Goal: Feedback & Contribution: Submit feedback/report problem

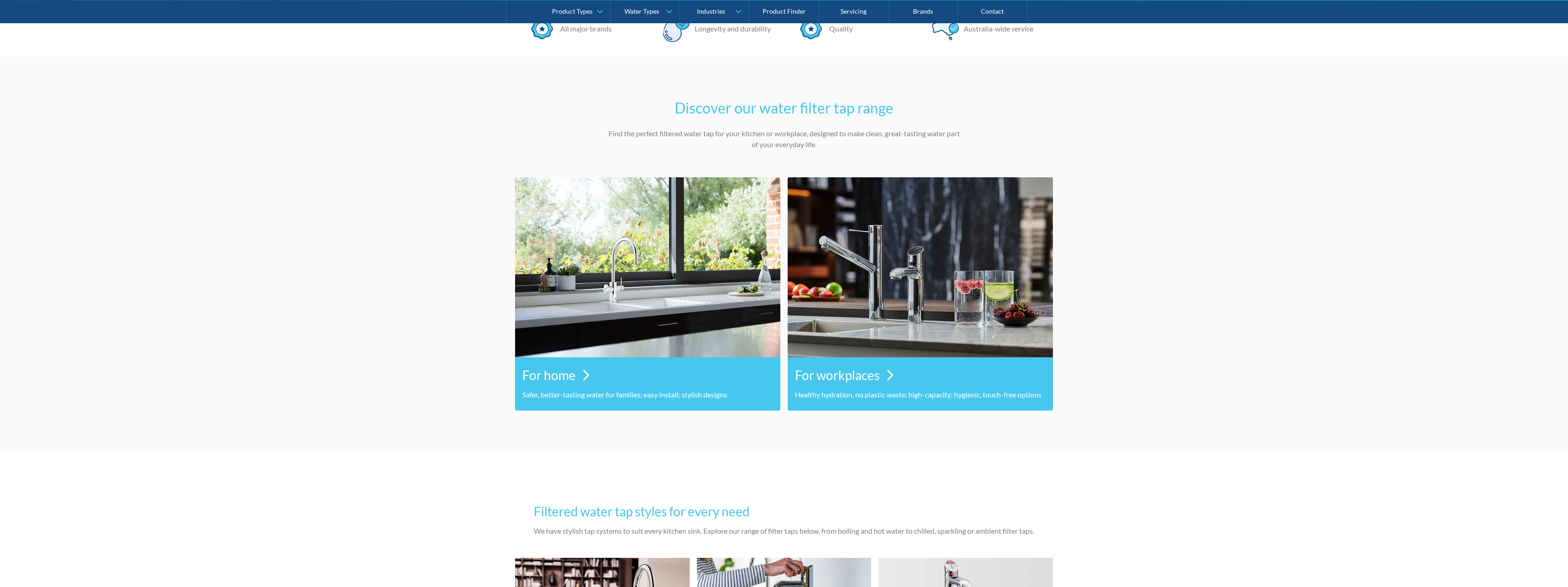
click at [696, 322] on img at bounding box center [648, 267] width 265 height 180
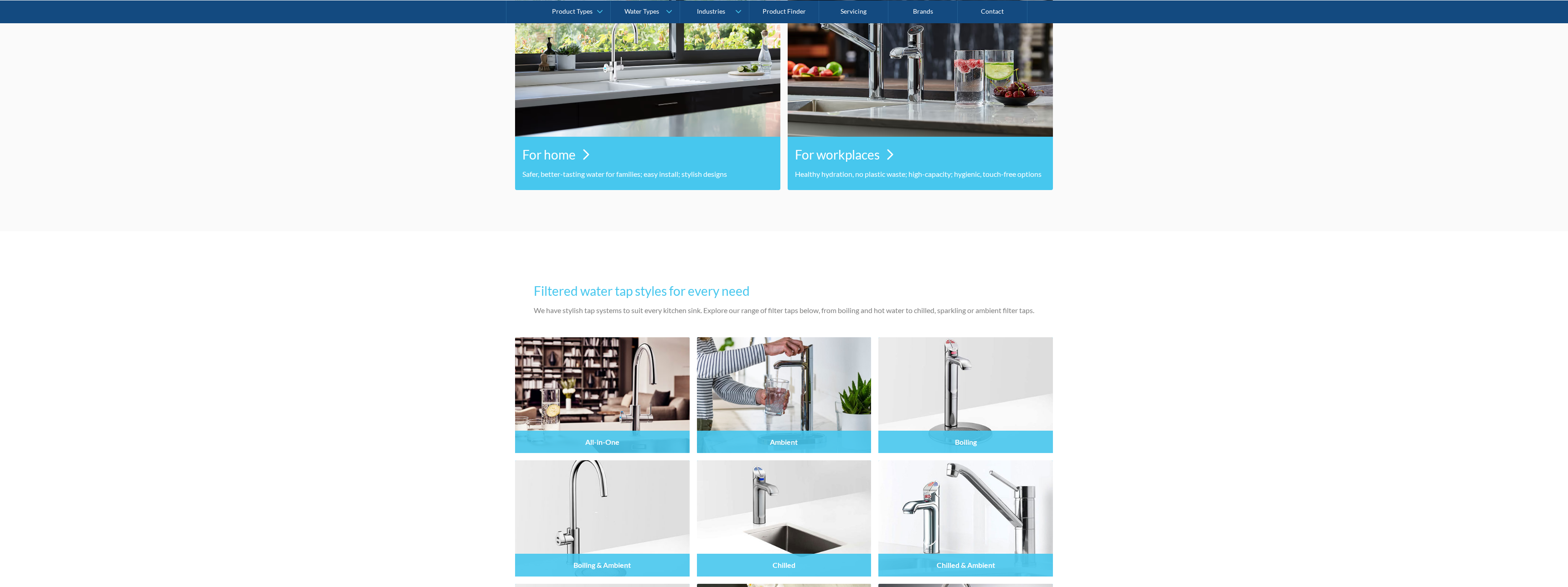
scroll to position [524, 0]
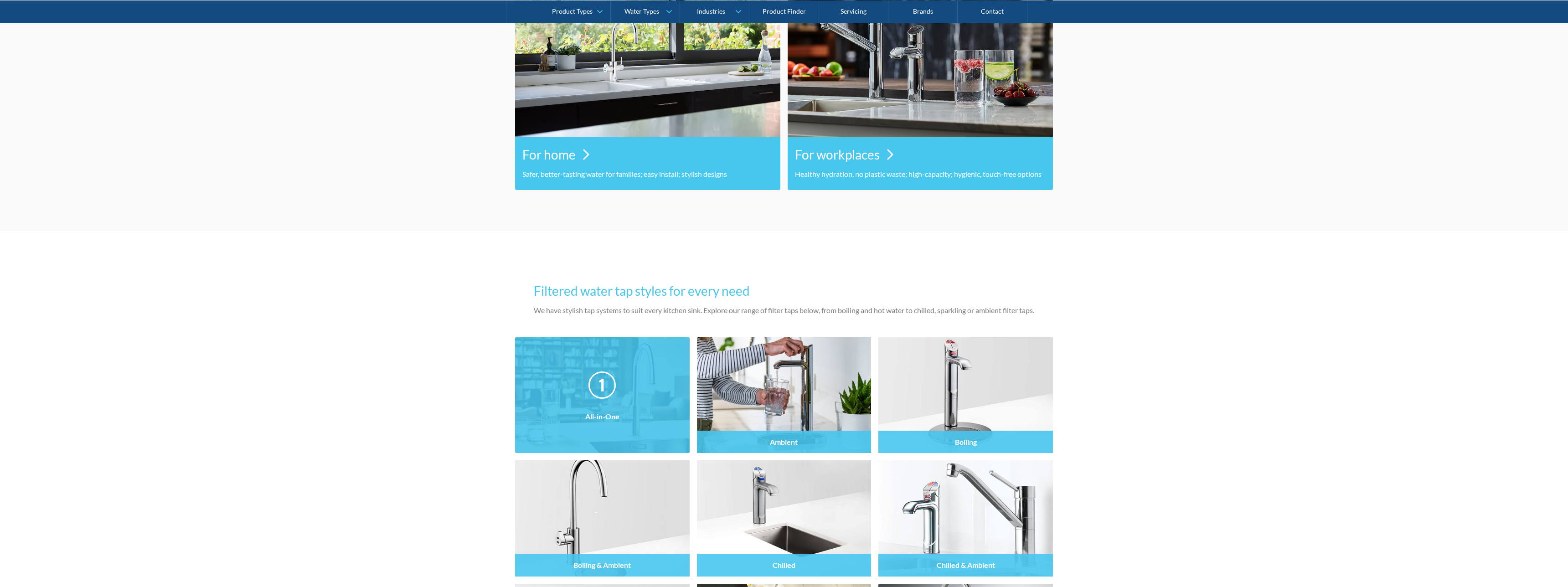
click at [628, 349] on img at bounding box center [602, 395] width 175 height 116
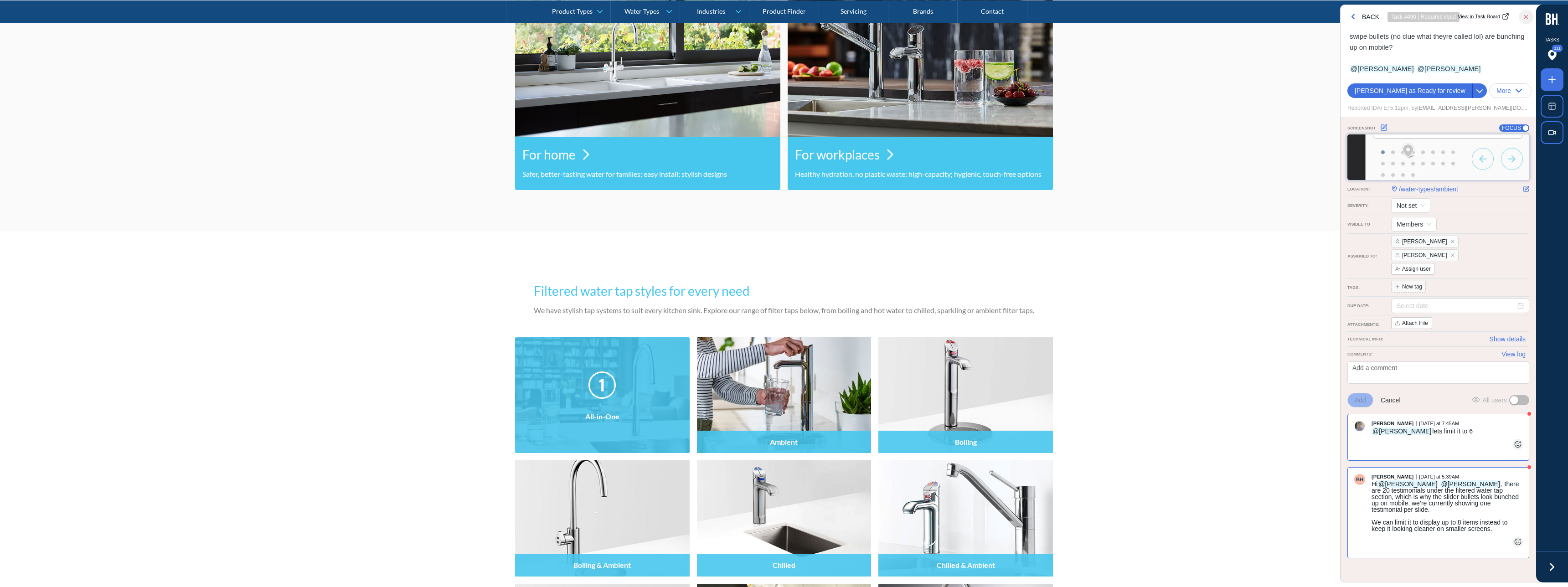
click at [629, 372] on img at bounding box center [602, 395] width 175 height 116
click at [597, 436] on div "All-in-One" at bounding box center [602, 414] width 175 height 77
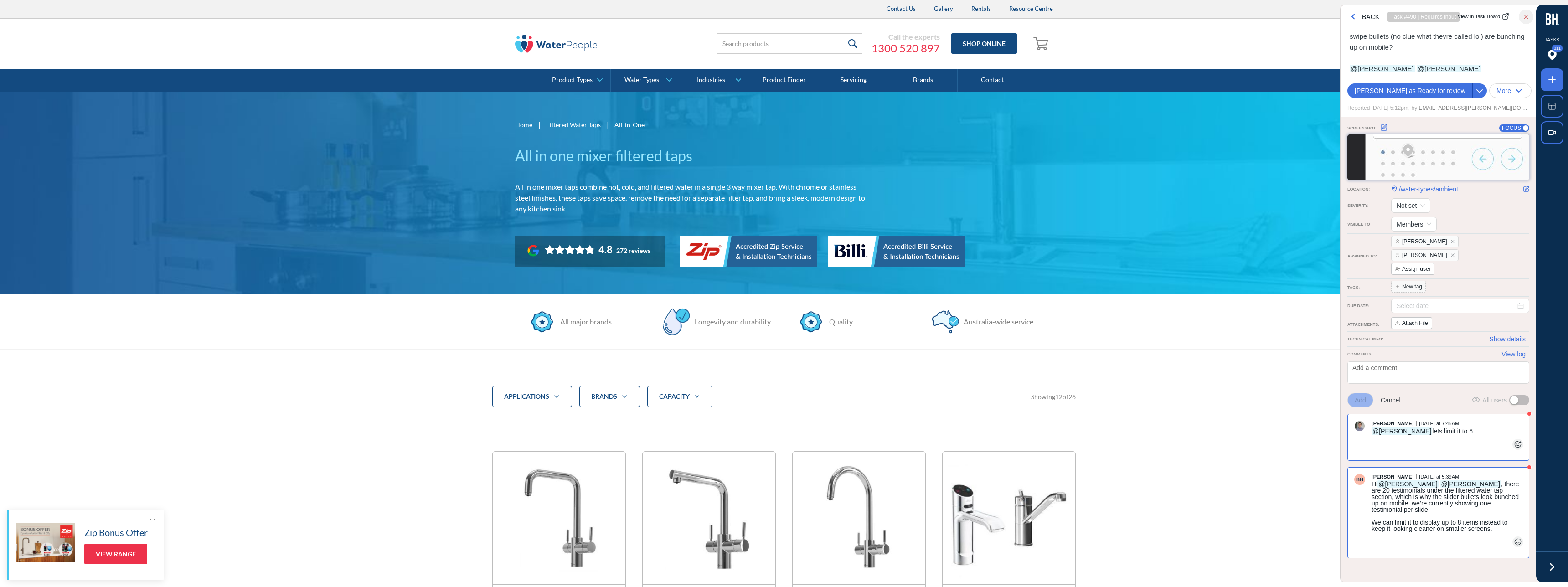
click at [1528, 16] on icon "button" at bounding box center [1526, 16] width 6 height 6
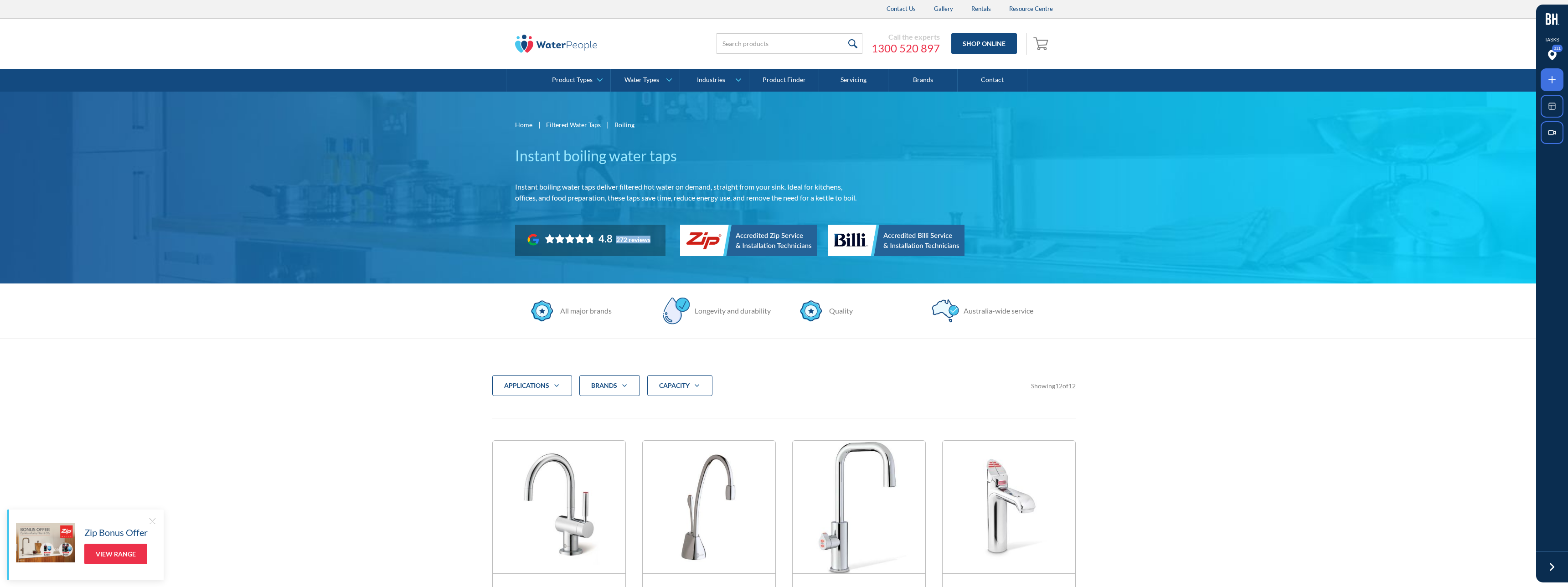
drag, startPoint x: 637, startPoint y: 234, endPoint x: 651, endPoint y: 276, distance: 44.3
click at [651, 276] on div "Home | Filtered Water Taps | Boiling Instant boiling water taps Instant boiling…" at bounding box center [784, 188] width 1568 height 192
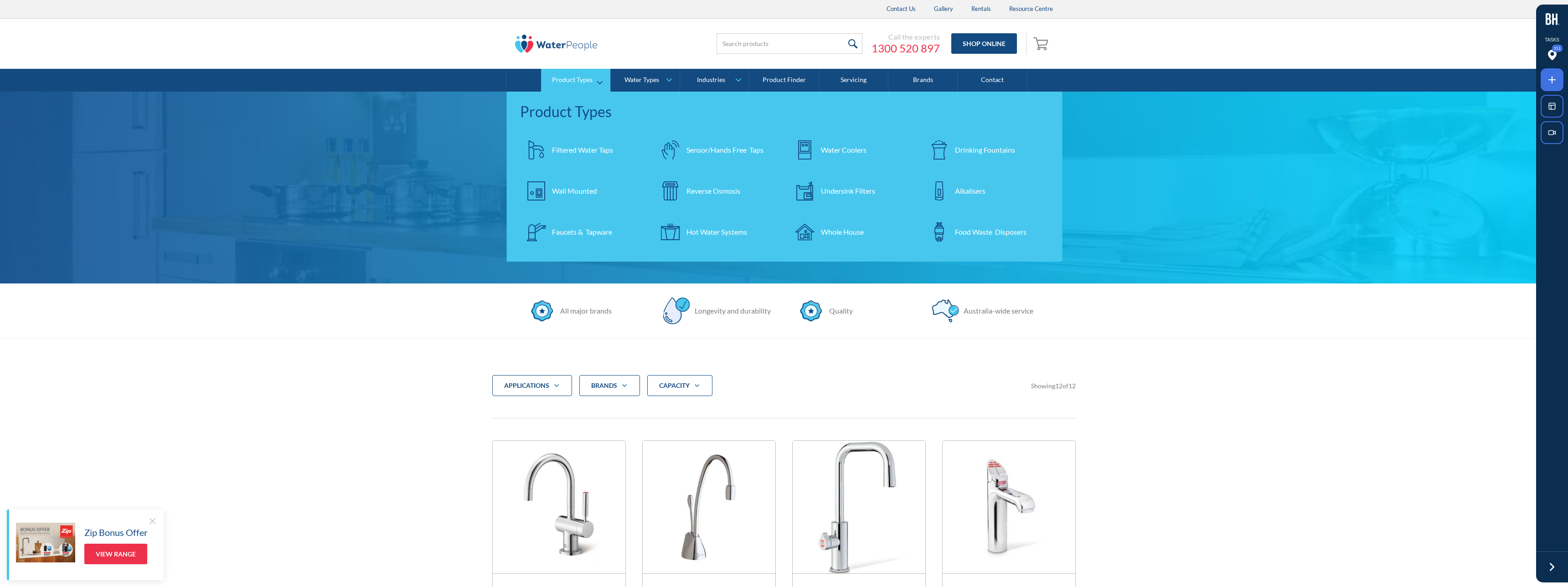
click at [696, 148] on div "Sensor/Hands Free Taps" at bounding box center [725, 150] width 77 height 11
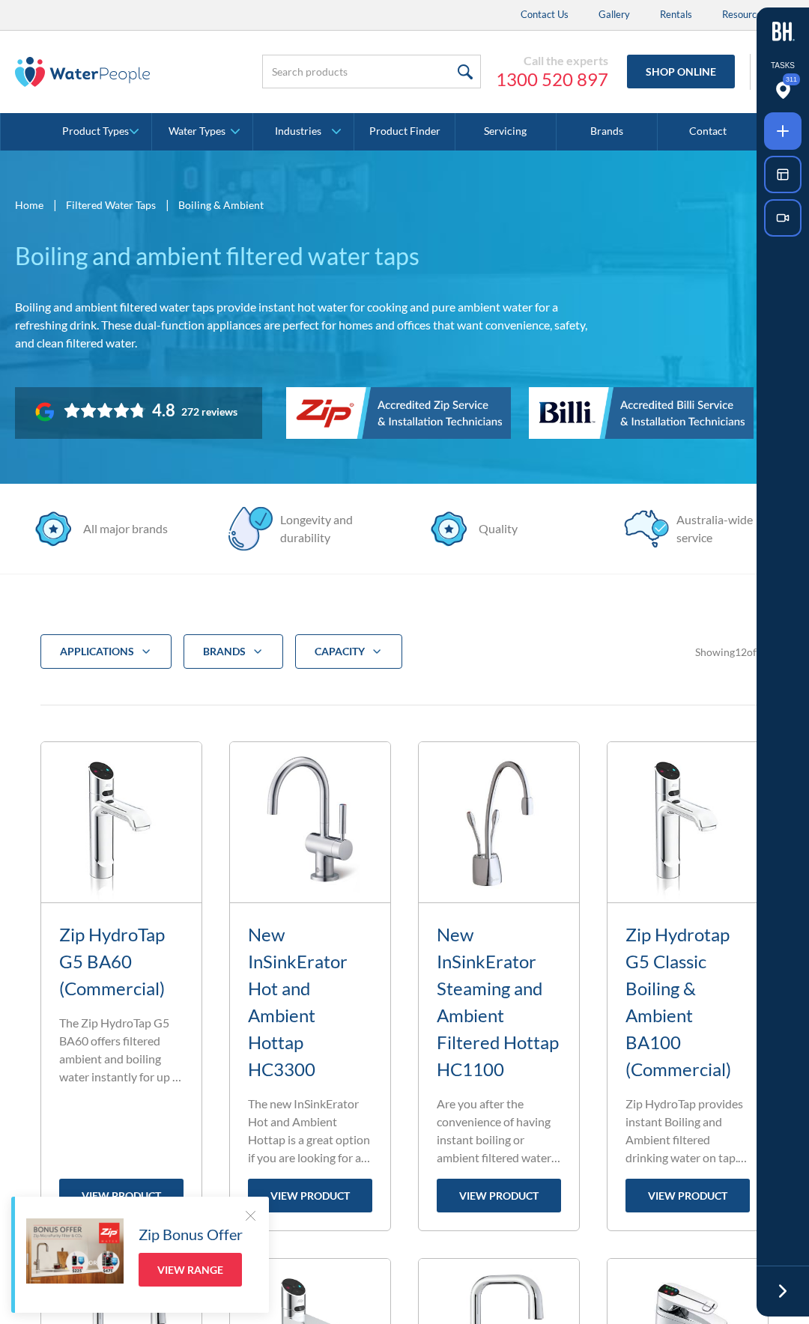
scroll to position [19, 0]
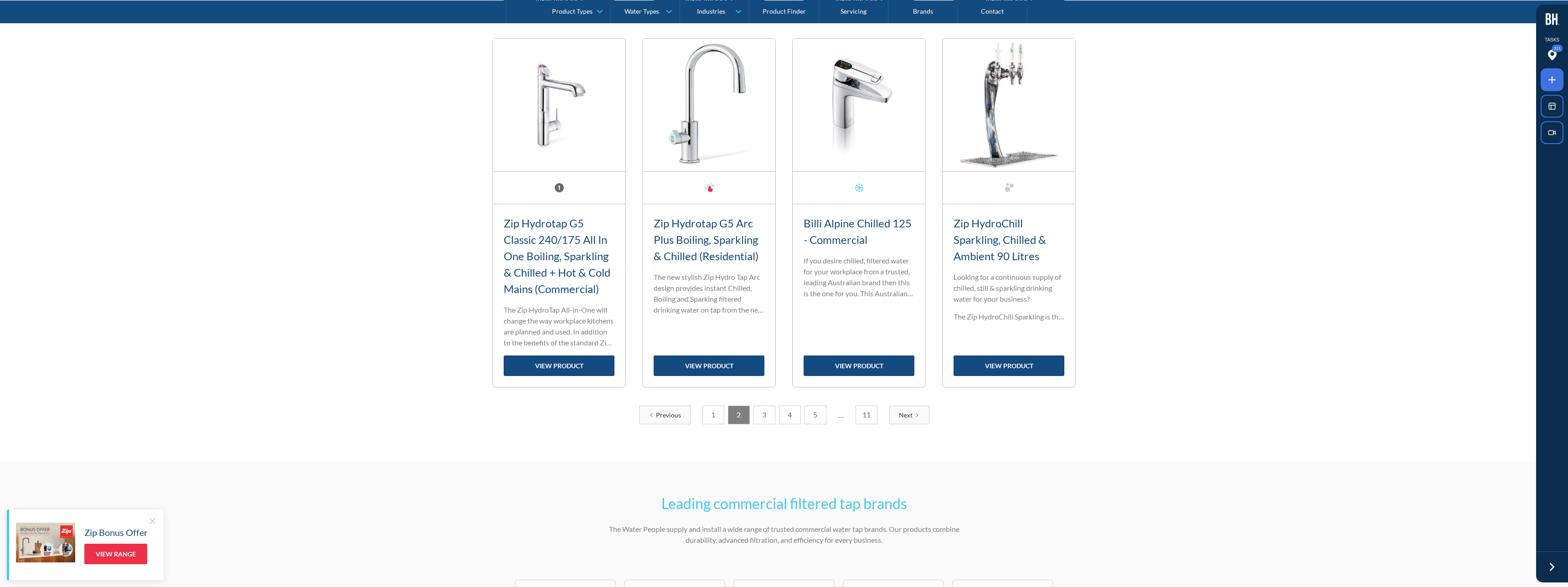
scroll to position [1227, 0]
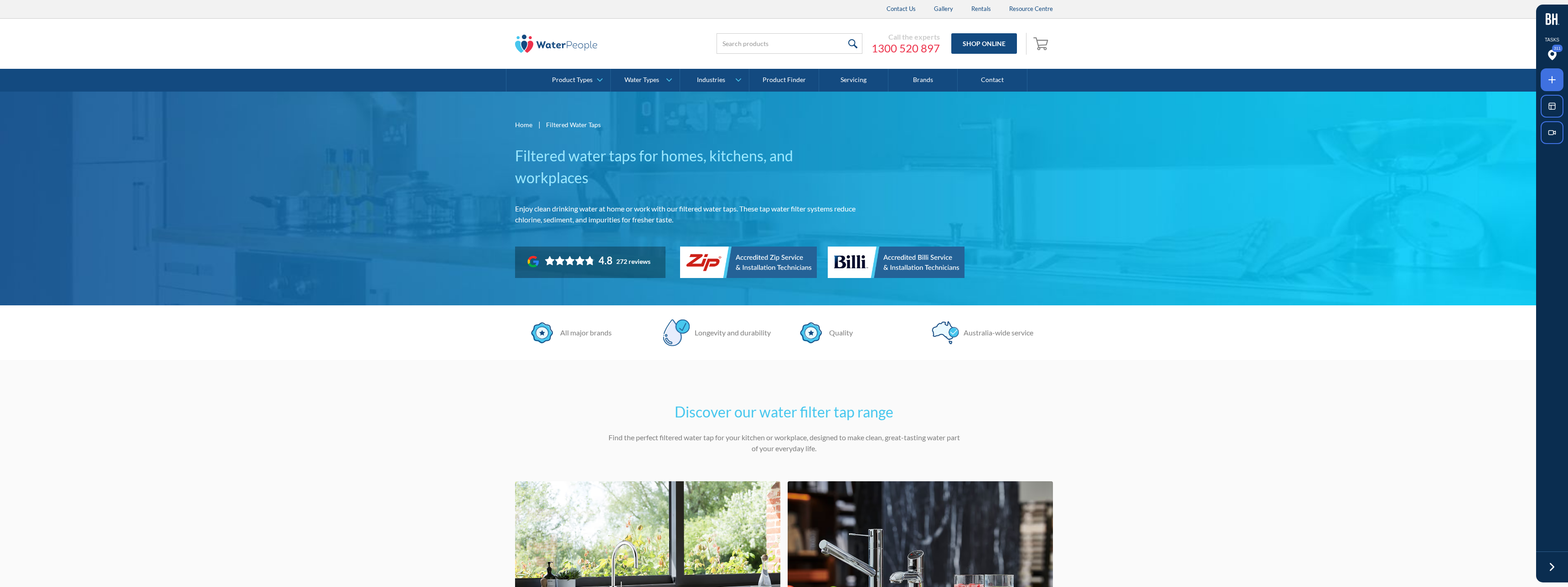
click at [435, 248] on div "Home | Filtered Water Taps Filtered water taps for homes, kitchens, and workpla…" at bounding box center [784, 199] width 1568 height 214
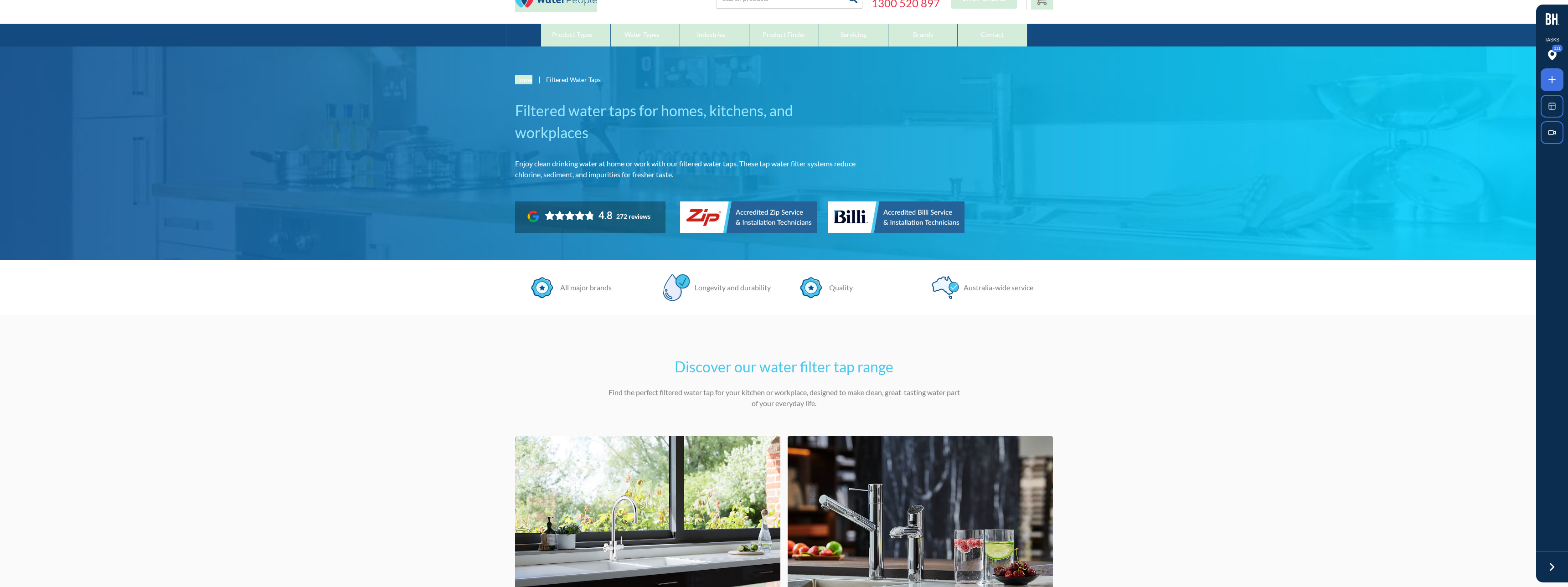
scroll to position [79, 0]
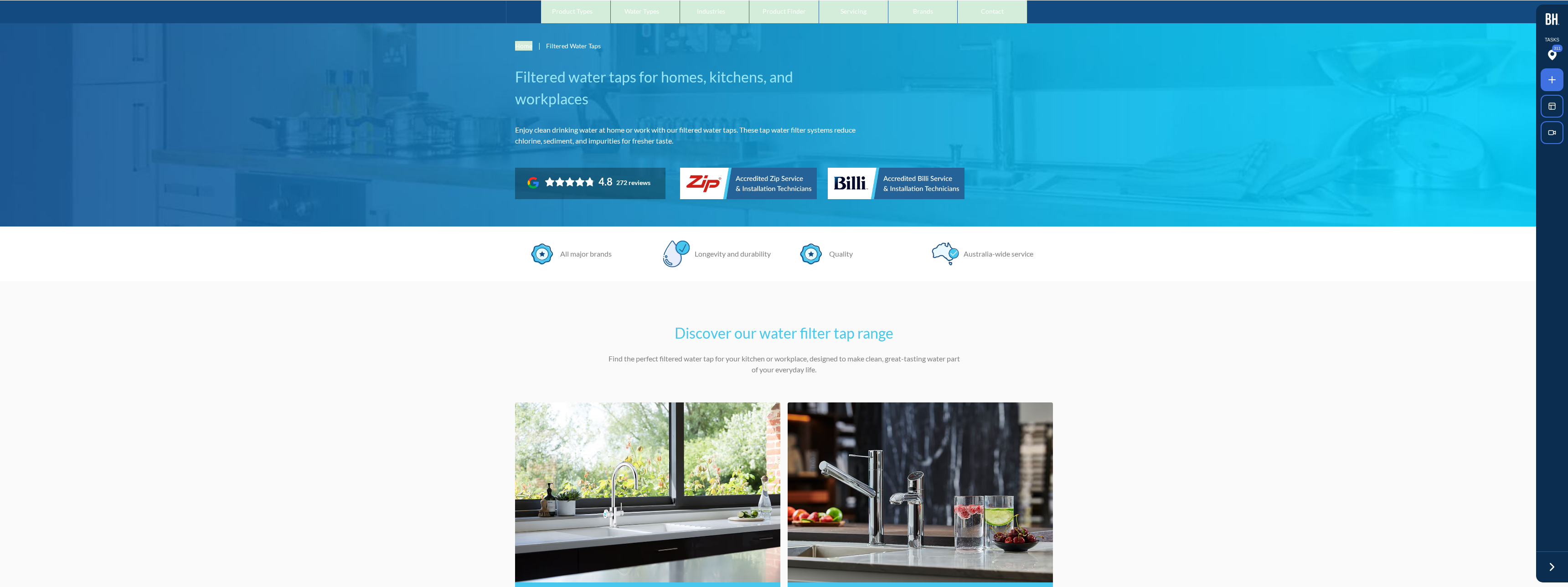
drag, startPoint x: 464, startPoint y: 77, endPoint x: 543, endPoint y: 54, distance: 82.3
click at [465, 77] on div "Home | Filtered Water Taps Filtered water taps for homes, kitchens, and workpla…" at bounding box center [784, 120] width 1568 height 214
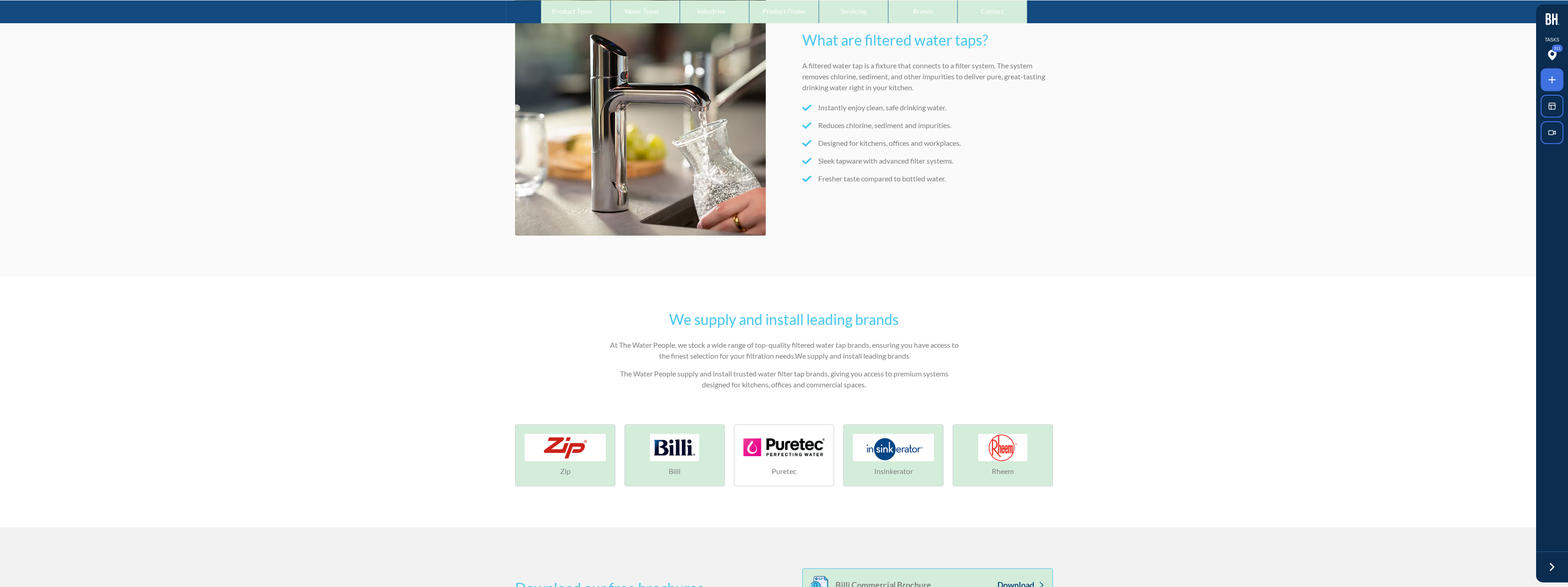
scroll to position [1426, 0]
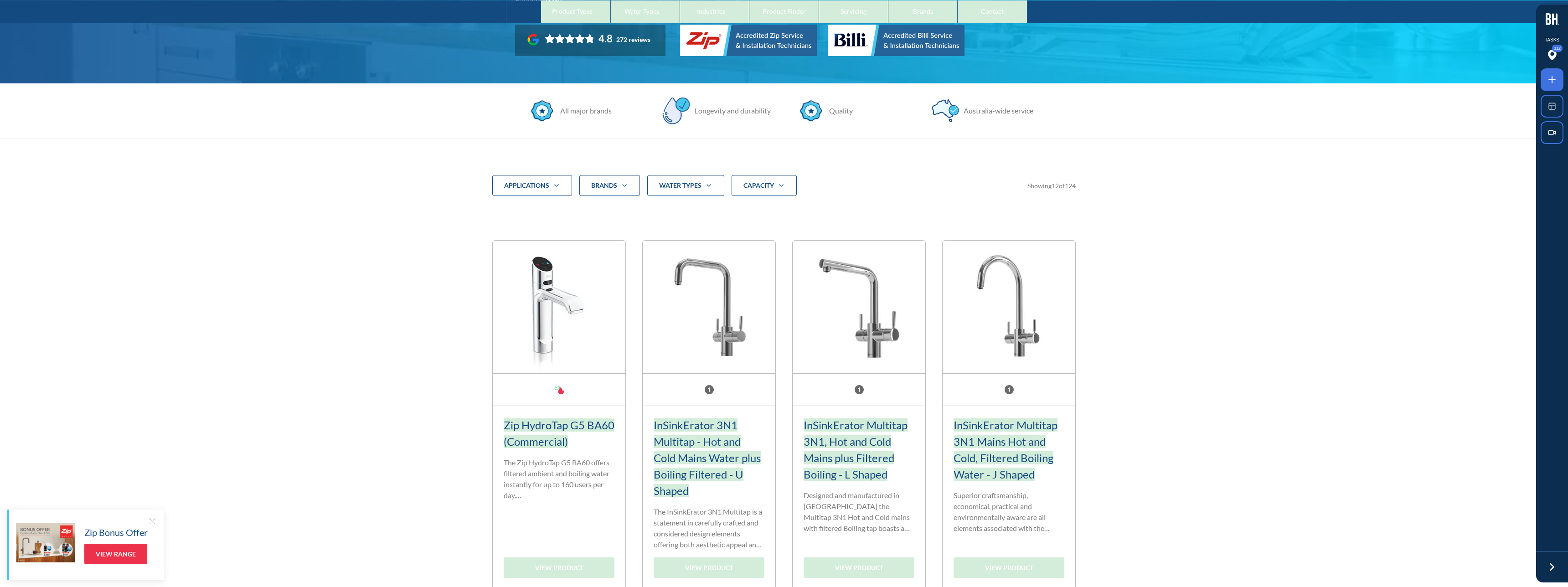
scroll to position [330, 0]
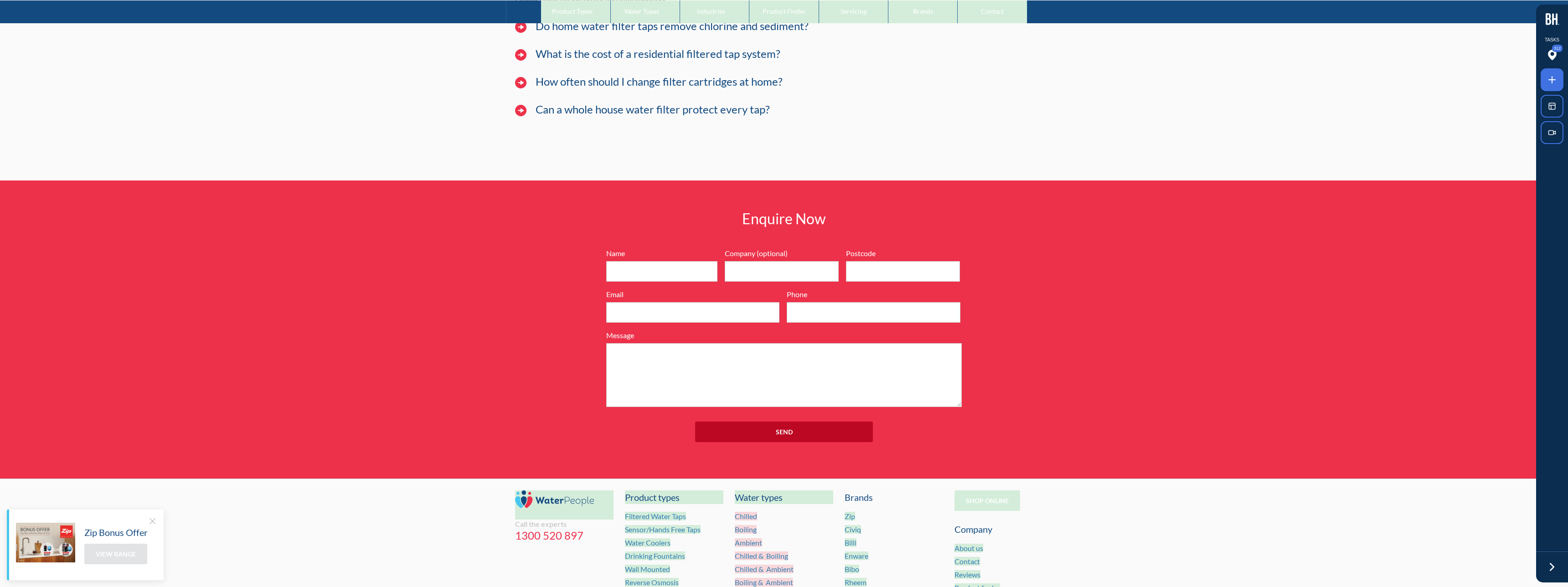
scroll to position [6742, 0]
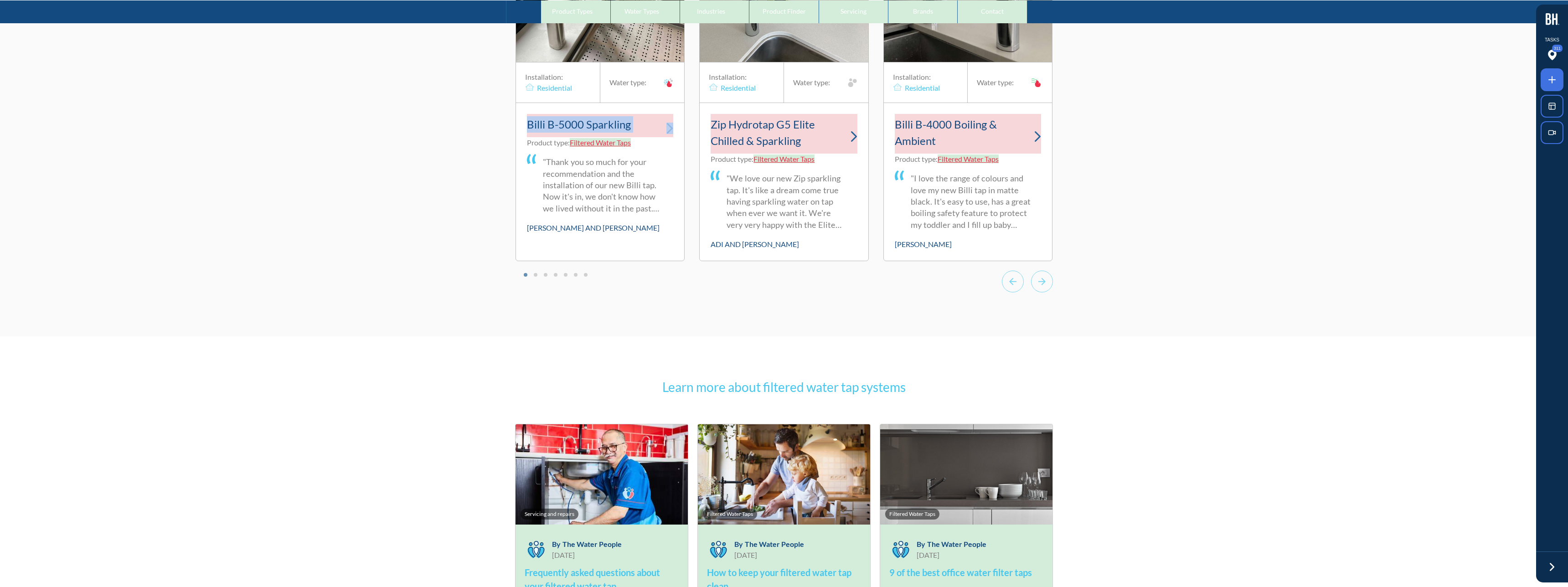
scroll to position [6043, 0]
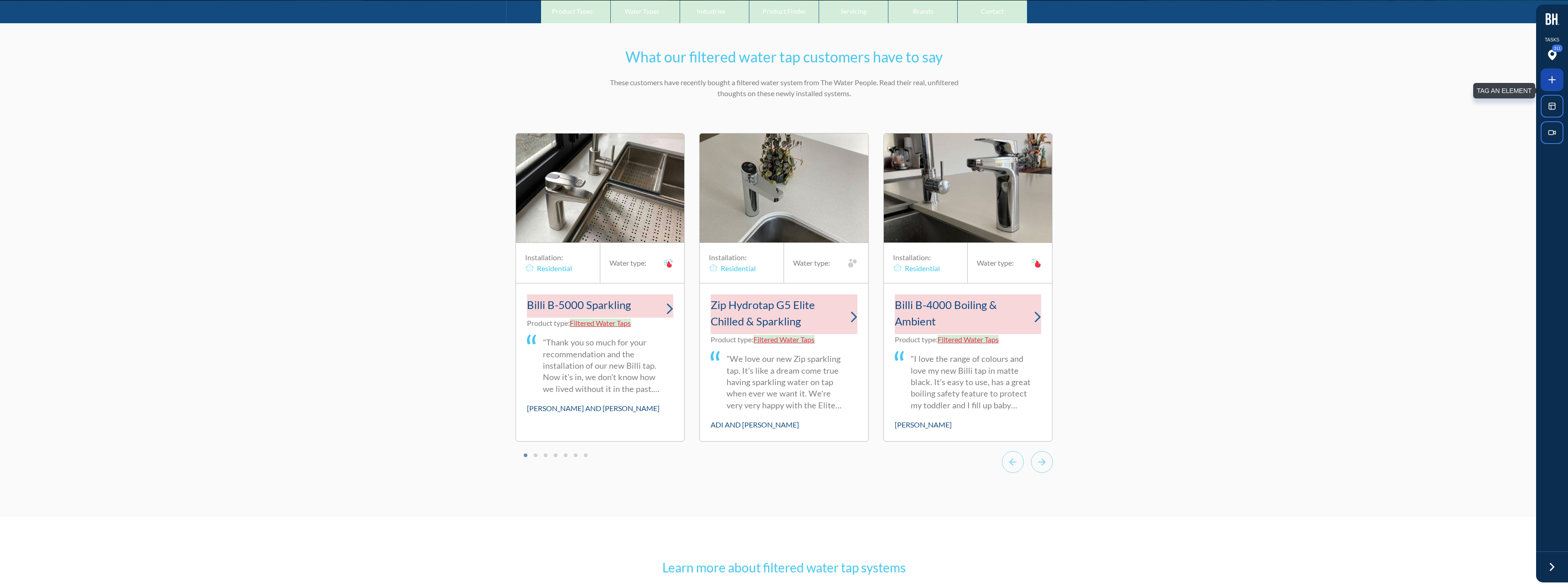
click at [1562, 78] on span at bounding box center [1552, 79] width 23 height 23
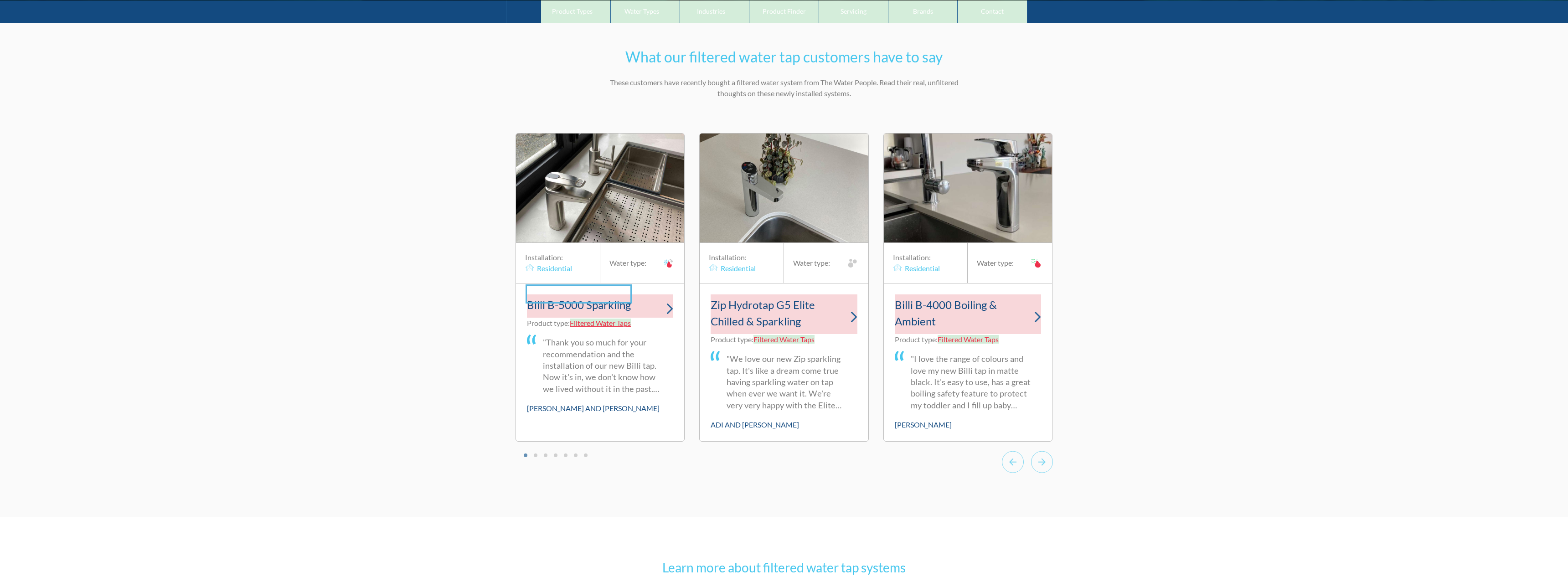
click at [614, 296] on div at bounding box center [784, 293] width 1568 height 587
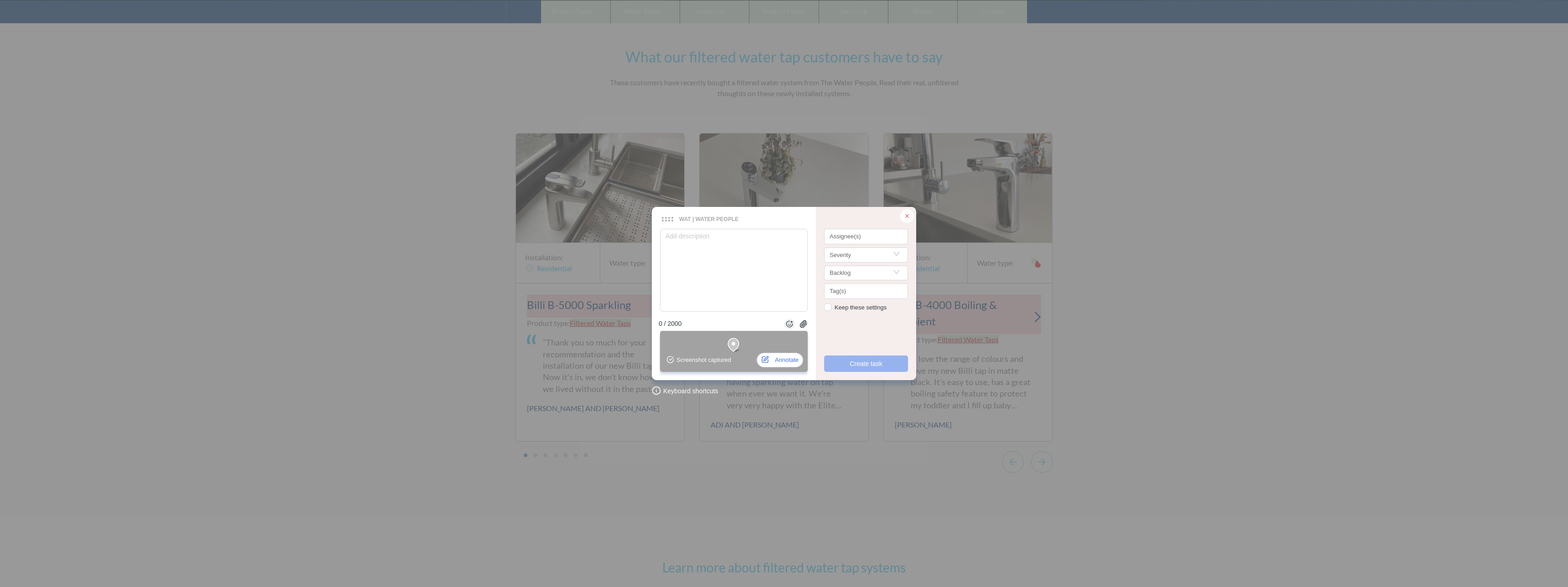
type textarea "T"
type textarea "Th"
type textarea "The"
type textarea "Thes"
type textarea "These"
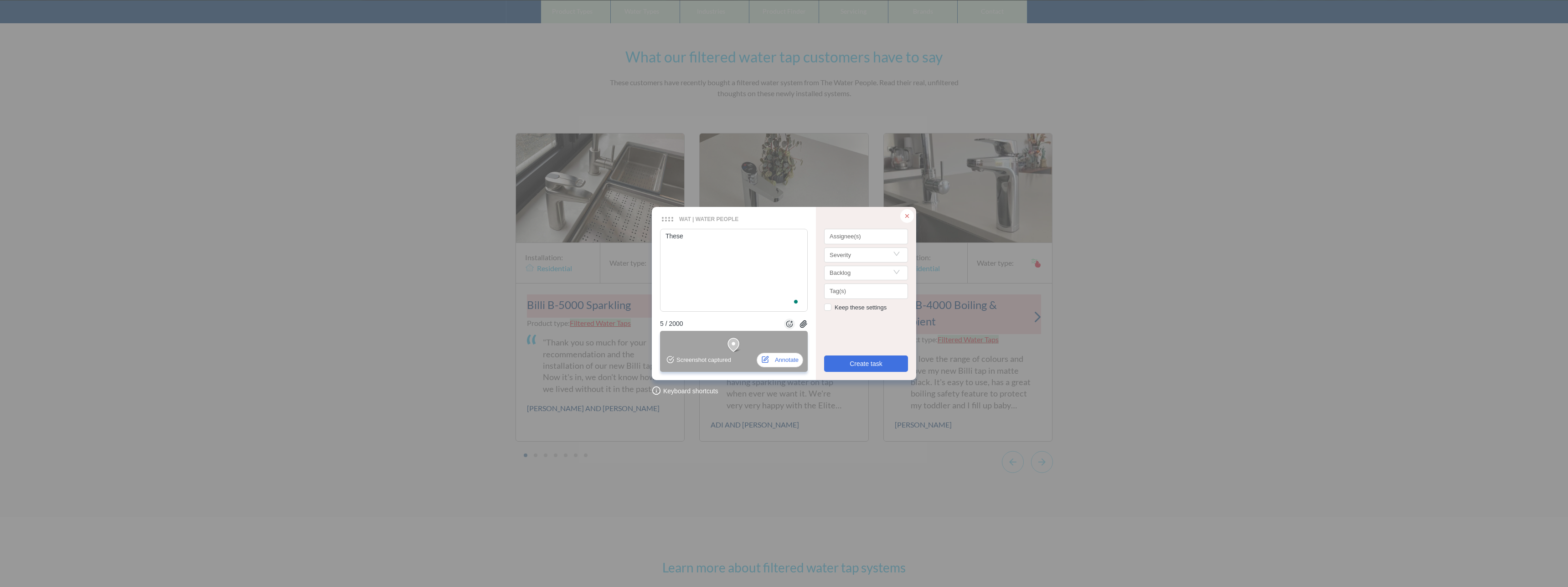
type textarea "These a"
type textarea "These al"
type textarea "These all"
type textarea "These all s"
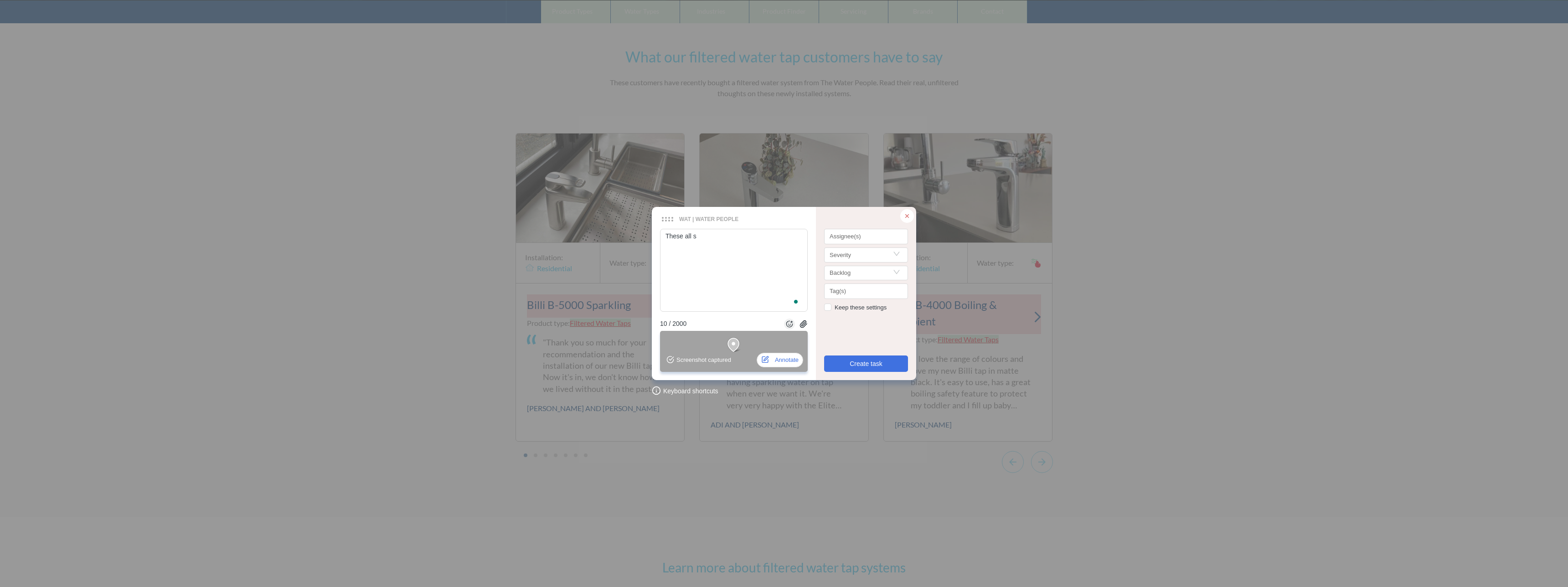
type textarea "These all sh"
type textarea "These all sho"
type textarea "These all show"
type textarea "These all show a"
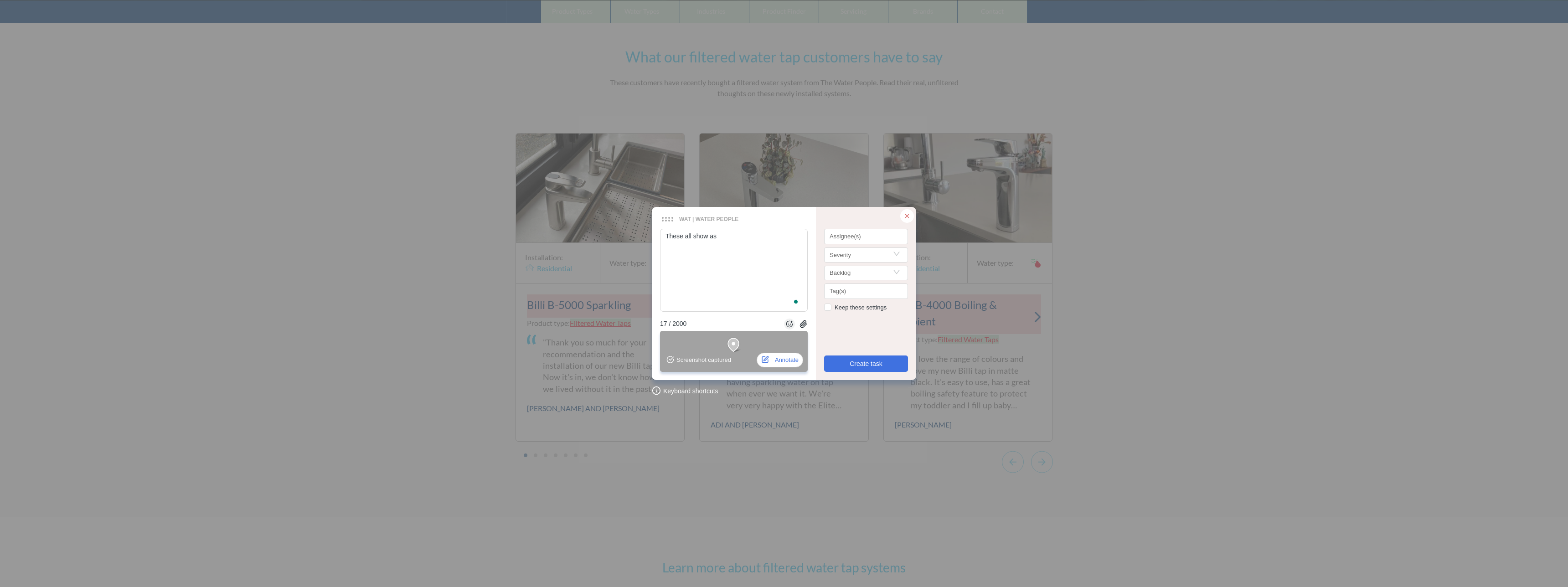
type textarea "These all show as"
type textarea "These all show as 404"
type textarea "These all show as 404s"
type textarea "These all show as 404s f"
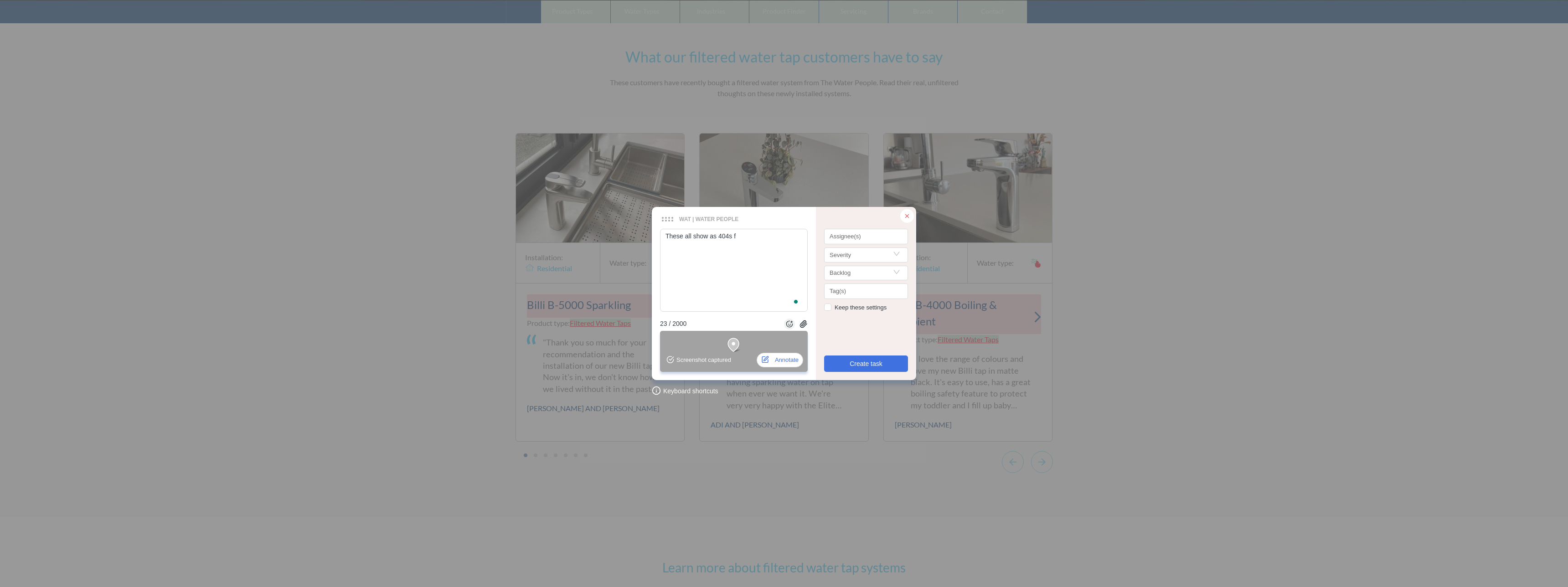
type textarea "These all show as 404s fo"
type textarea "These all show as 404s for"
type textarea "These all show as 404s for em"
type textarea "These all show as 404s for em,"
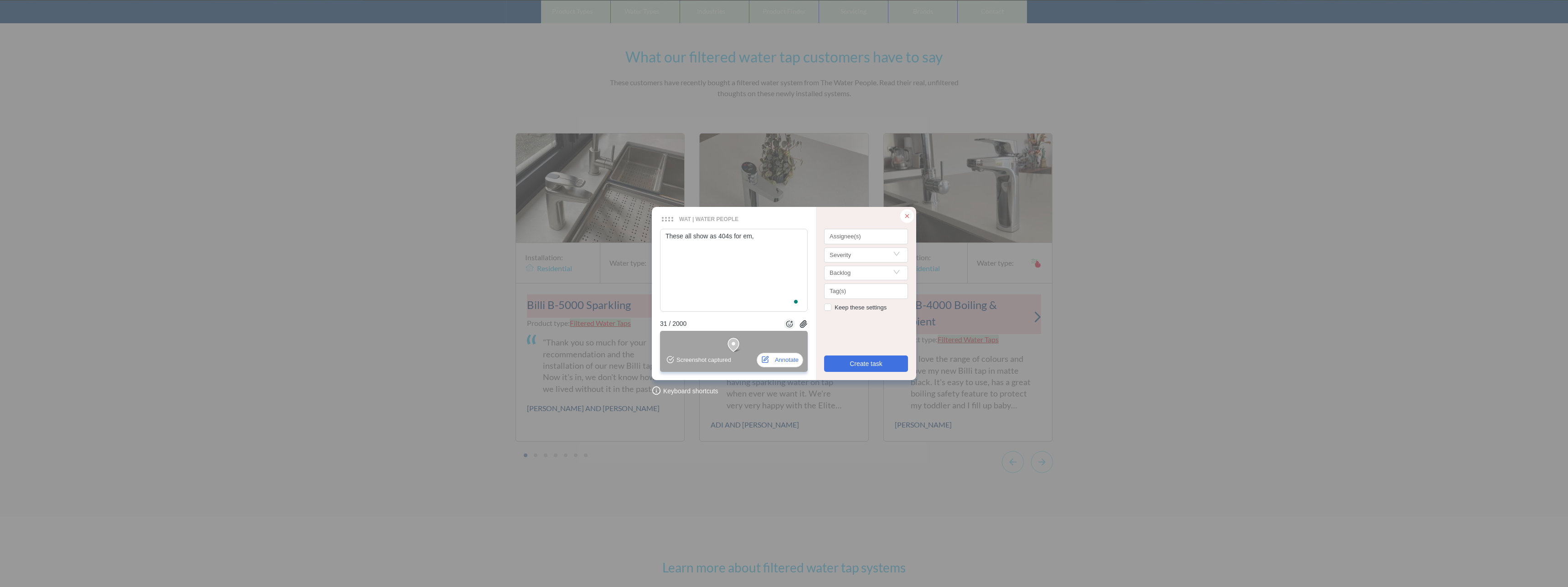
type textarea "These all show as 404s for em,"
type textarea "These all show as 404s for em"
type textarea "These all show as 404s for e"
type textarea "These all show as 404s for"
type textarea "These all show as 404s for me"
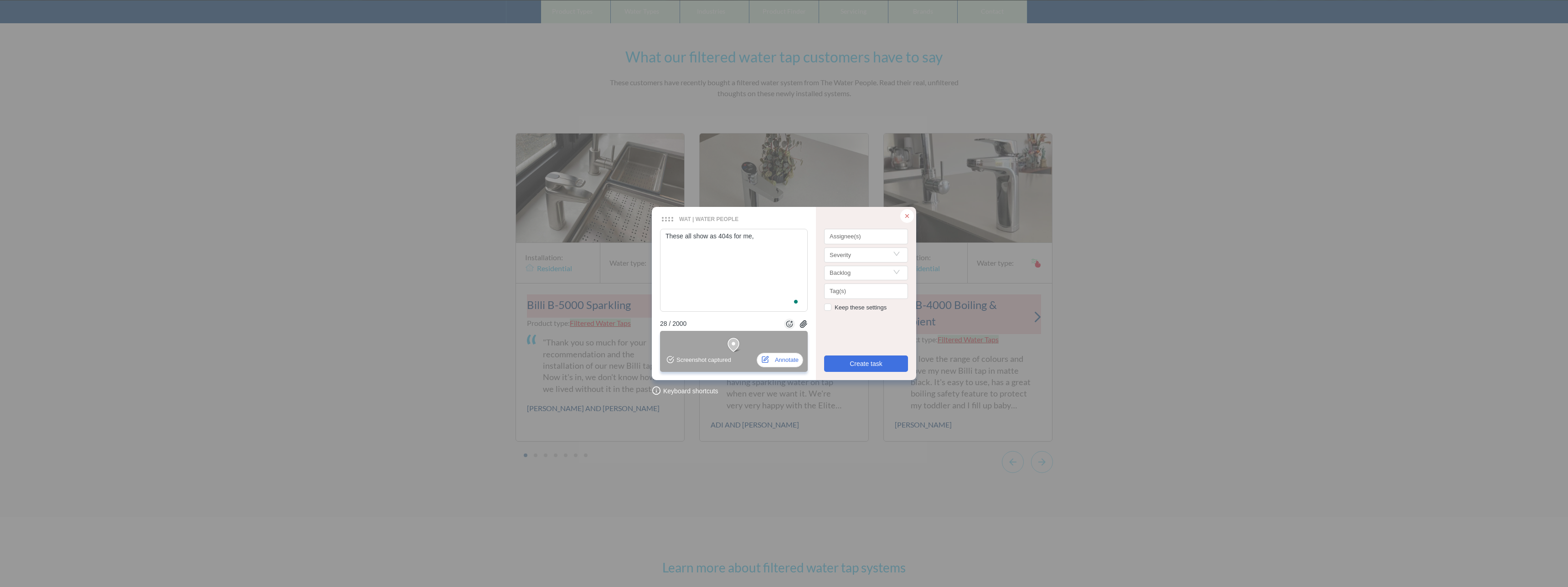
type textarea "These all show as 404s for me,"
type textarea "These all show as 404s for me, wh"
type textarea "These all show as 404s for me, whe"
type textarea "These all show as 404s for me, when"
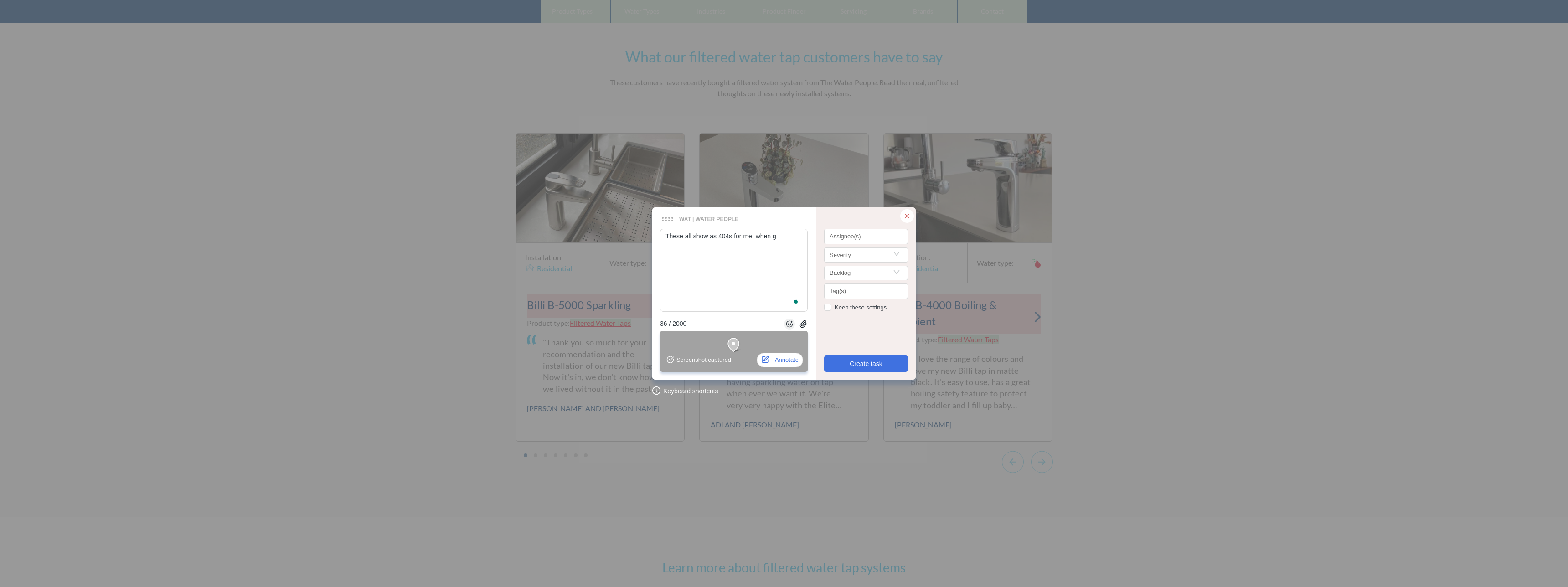
type textarea "These all show as 404s for me, when go"
type textarea "These all show as 404s for me, when goi"
type textarea "These all show as 404s for me, when goin"
type textarea "These all show as 404s for me, when going"
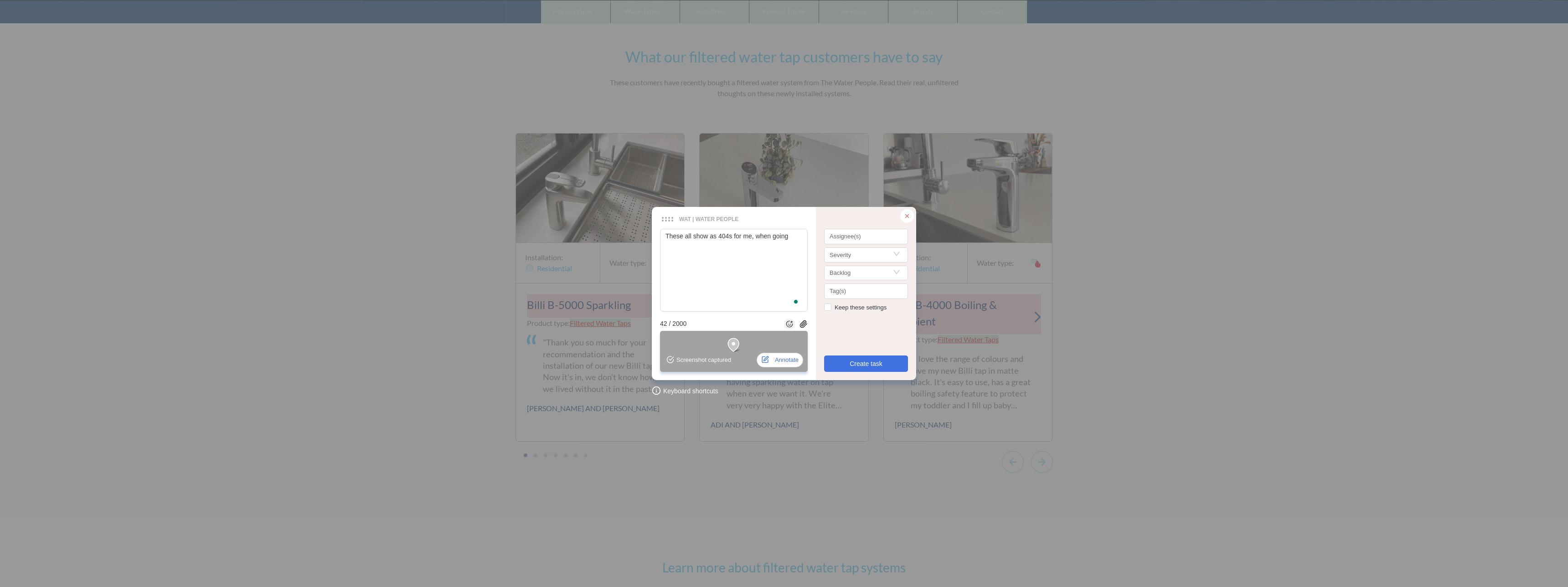
type textarea "These all show as 404s for me, when going t"
type textarea "These all show as 404s for me, when going to"
type textarea "These all show as 404s for me, when going to g"
type textarea "These all show as 404s for me, when going to ga"
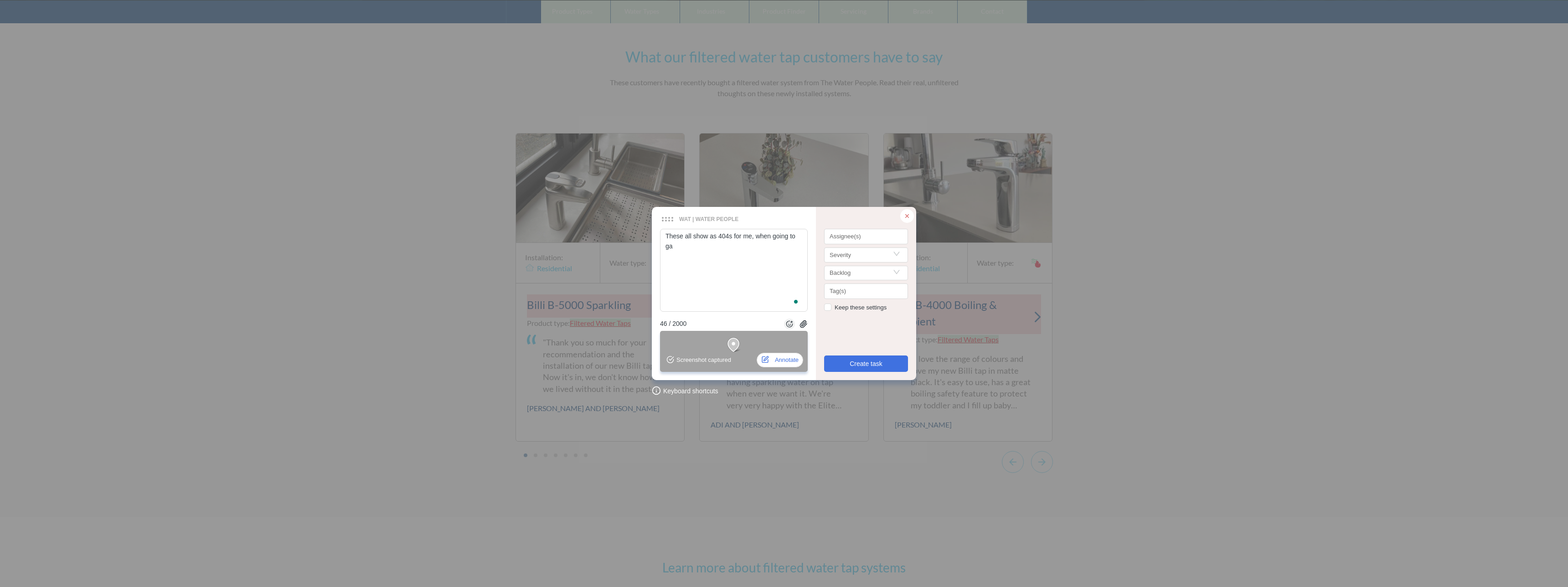
type textarea "These all show as 404s for me, when going to gal"
type textarea "These all show as 404s for me, when going to gall"
type textarea "These all show as 404s for me, when going to galle"
type textarea "These all show as 404s for me, when going to galler"
type textarea "These all show as 404s for me, when going to gallery"
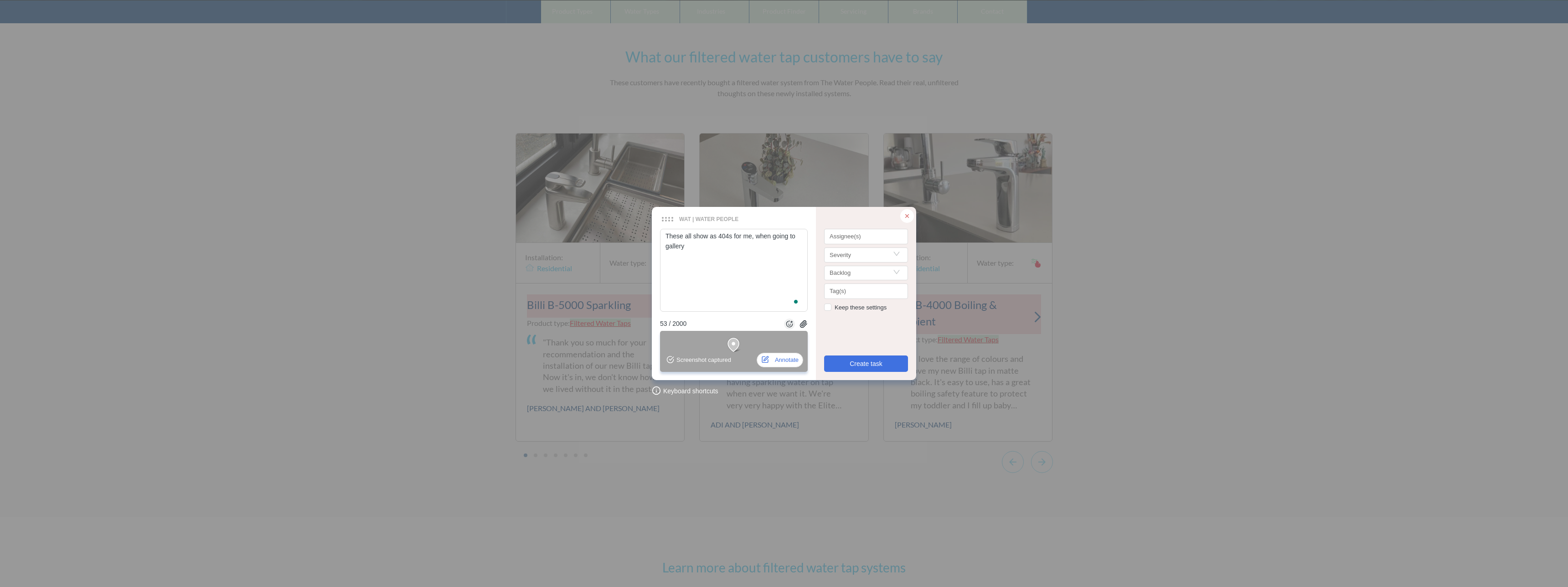
type textarea "These all show as 404s for me, when going to gallery t"
type textarea "These all show as 404s for me, when going to gallery th"
type textarea "These all show as 404s for me, when going to gallery the"
type textarea "These all show as 404s for me, when going to gallery they"
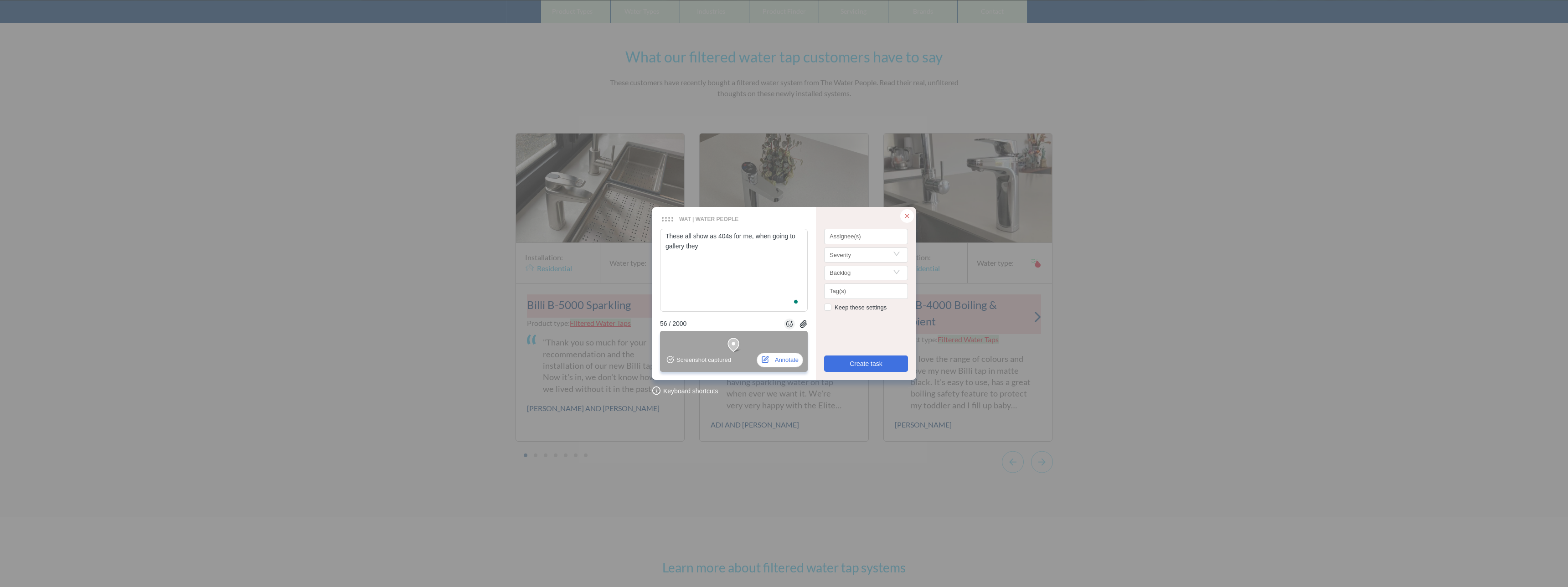
type textarea "These all show as 404s for me, when going to gallery they"
type textarea "These all show as 404s for me, when going to gallery they a"
type textarea "These all show as 404s for me, when going to gallery they ar"
type textarea "These all show as 404s for me, when going to gallery they are"
type textarea "These all show as 404s for me, when going to gallery they are p"
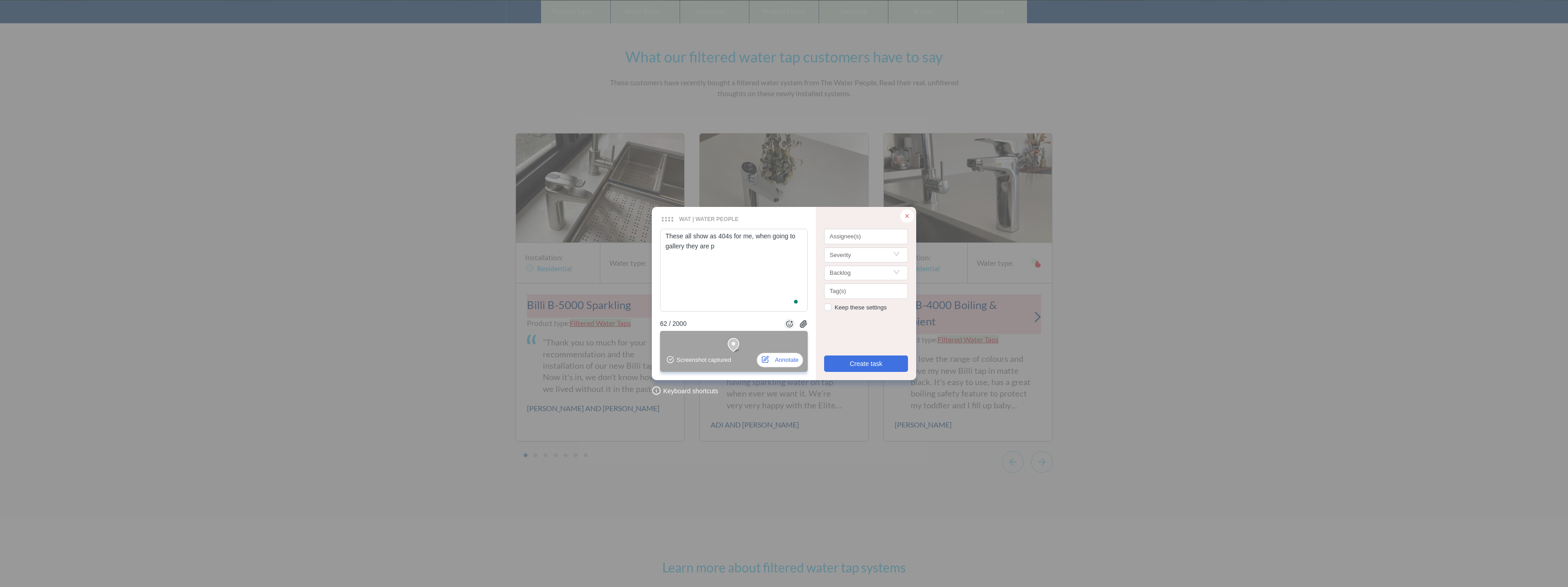
type textarea "These all show as 404s for me, when going to gallery they are po"
type textarea "These all show as 404s for me, when going to gallery they are pop"
type textarea "These all show as 404s for me, when going to gallery they are pop-"
type textarea "These all show as 404s for me, when going to gallery they are pop-u"
type textarea "These all show as 404s for me, when going to gallery they are pop-up"
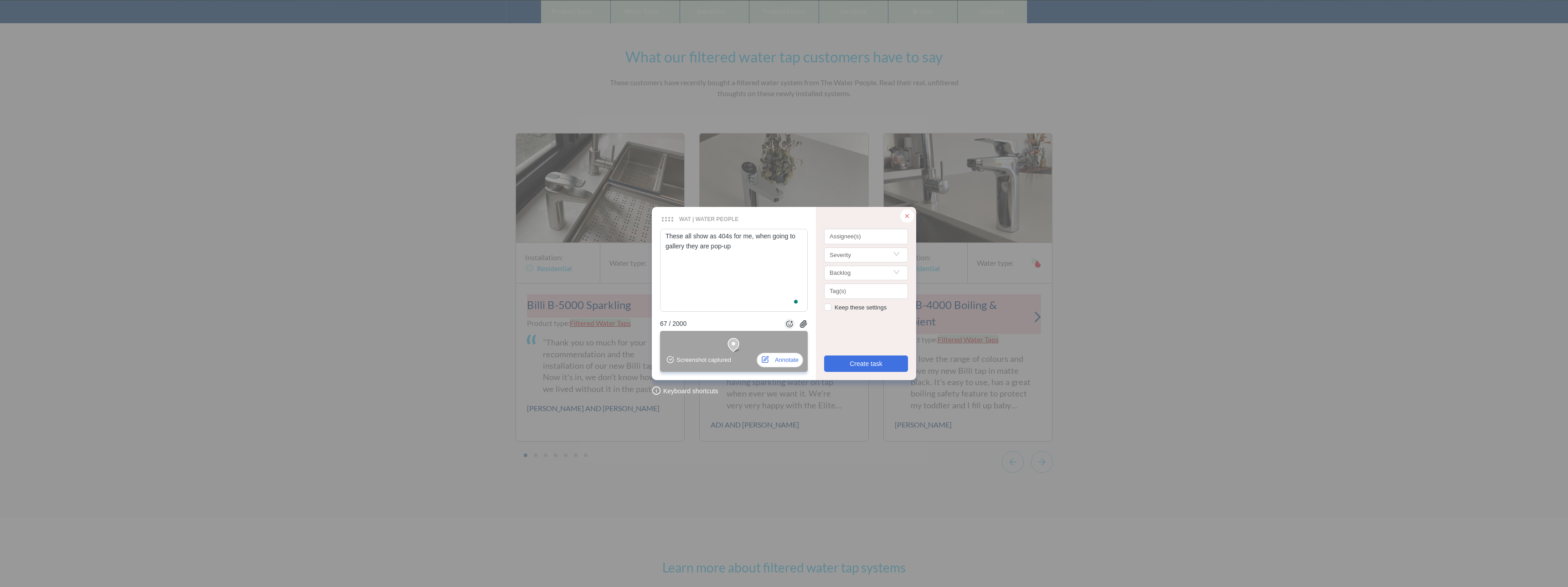
type textarea "These all show as 404s for me, when going to gallery they are pop-ups"
type textarea "These all show as 404s for me, when going to gallery they are pop-ups,"
type textarea "These all show as 404s for me, when going to gallery they are pop-ups, n"
type textarea "These all show as 404s for me, when going to gallery they are pop-ups, no"
type textarea "These all show as 404s for me, when going to gallery they are pop-ups, not"
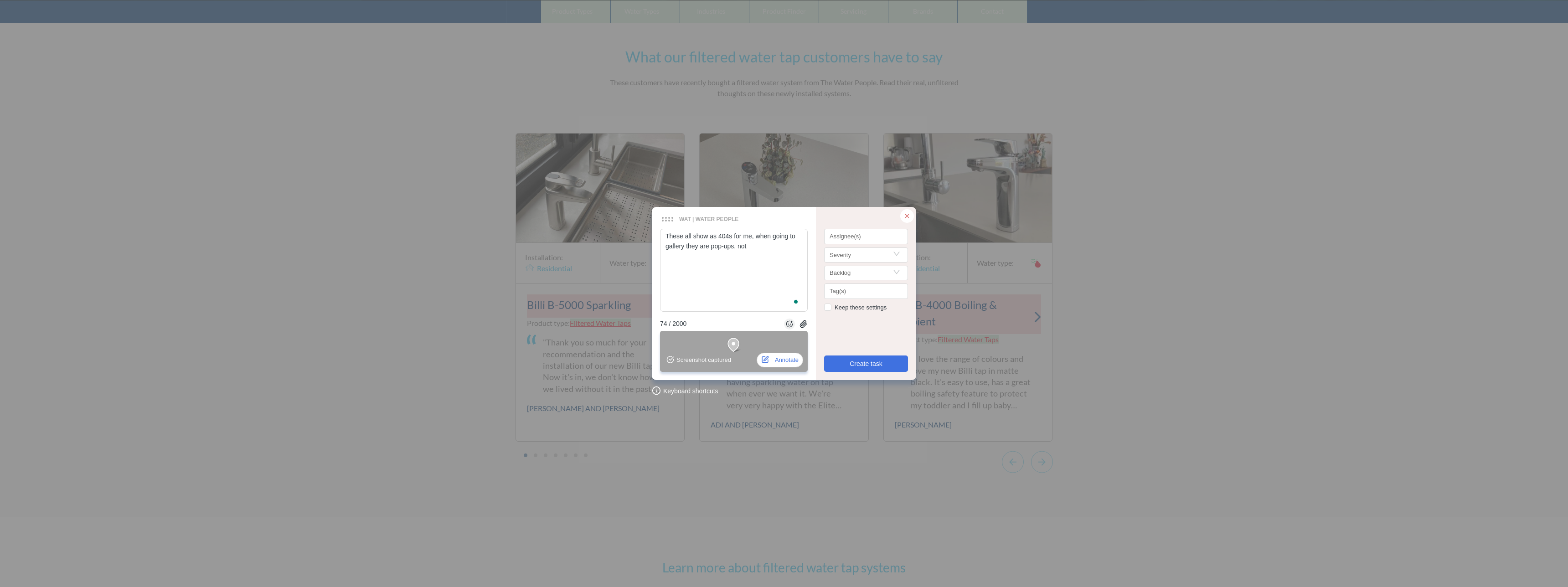
type textarea "These all show as 404s for me, when going to gallery they are pop-ups, not"
type textarea "These all show as 404s for me, when going to gallery they are pop-ups, not U"
type textarea "These all show as 404s for me, when going to gallery they are pop-ups, not UR"
type textarea "These all show as 404s for me, when going to gallery they are pop-ups, not URL"
type textarea "These all show as 404s for me, when going to gallery they are pop-ups, not URLs"
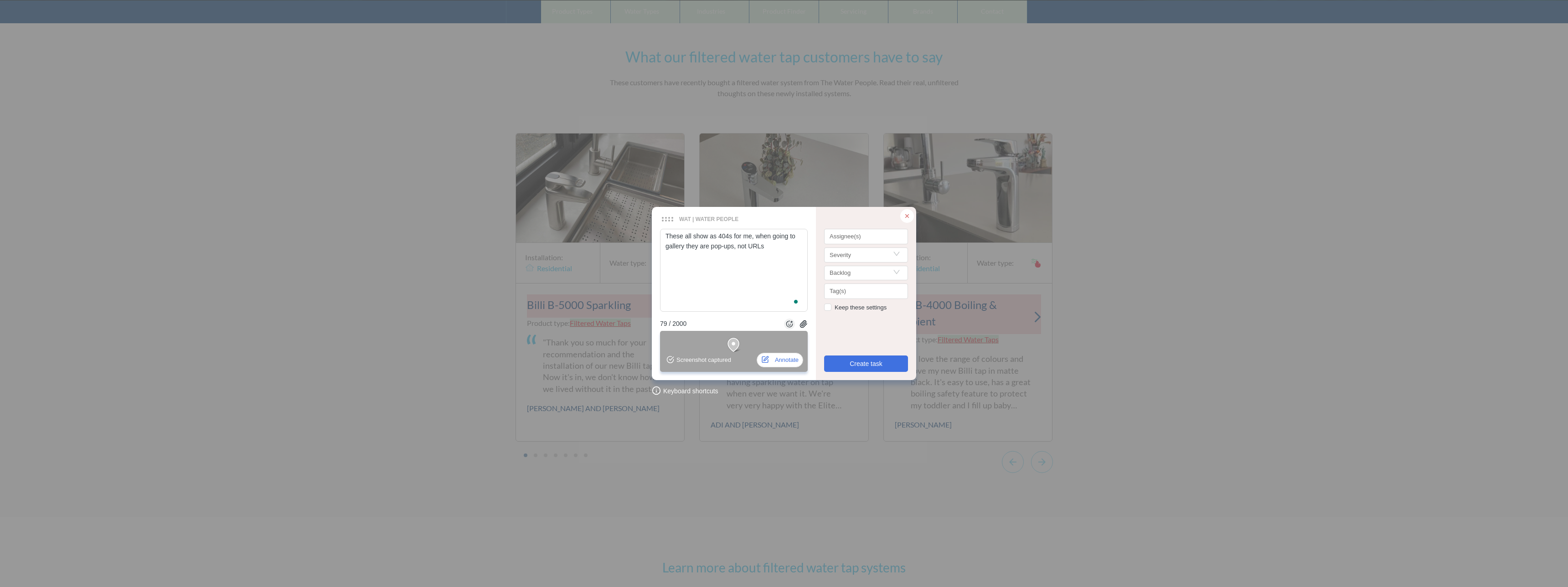
type textarea "These all show as 404s for me, when going to gallery they are pop-ups, not URLs."
type textarea "These all show as 404s for me, when going to gallery they are pop-ups, not URLs…"
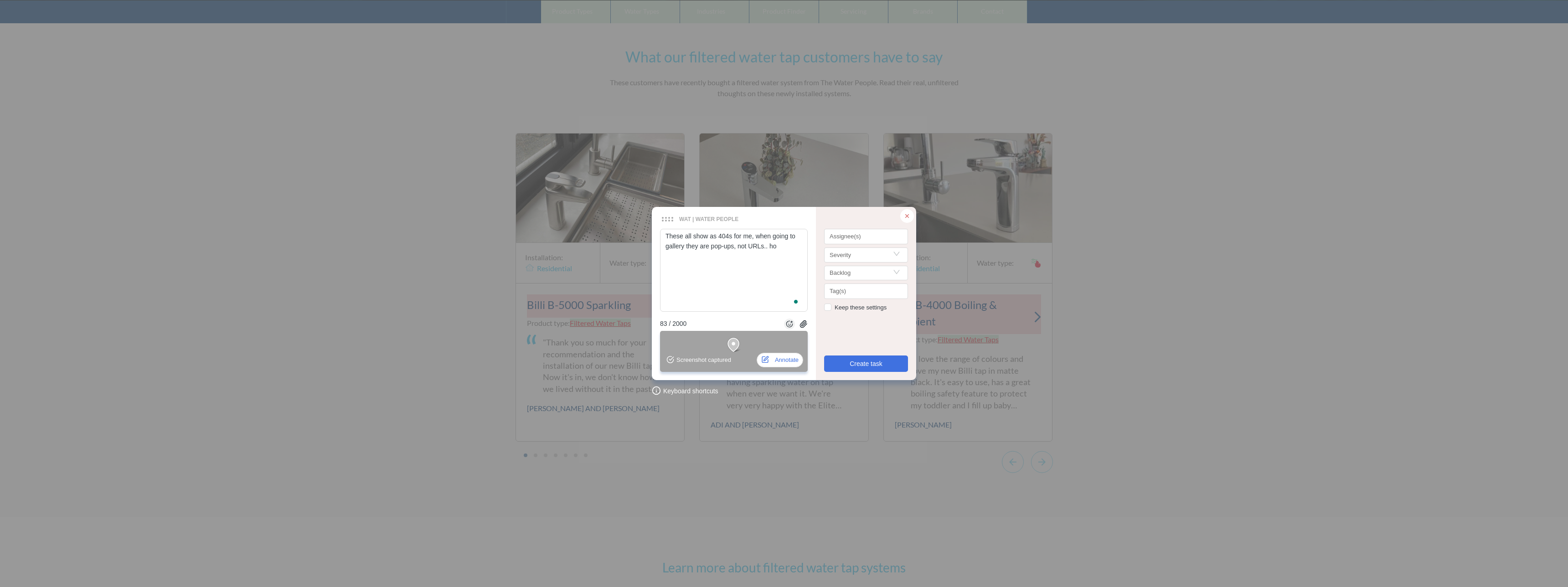
type textarea "These all show as 404s for me, when going to gallery they are pop-ups, not URLs…"
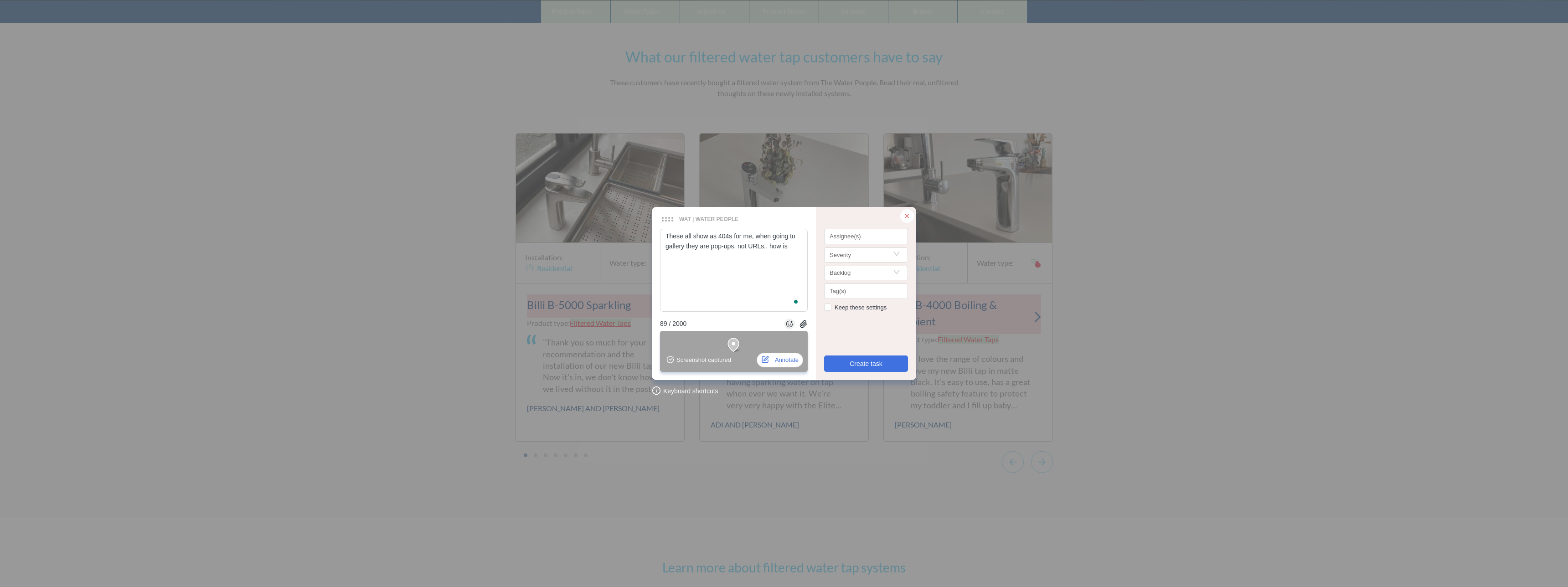
type textarea "These all show as 404s for me, when going to gallery they are pop-ups, not URLs…"
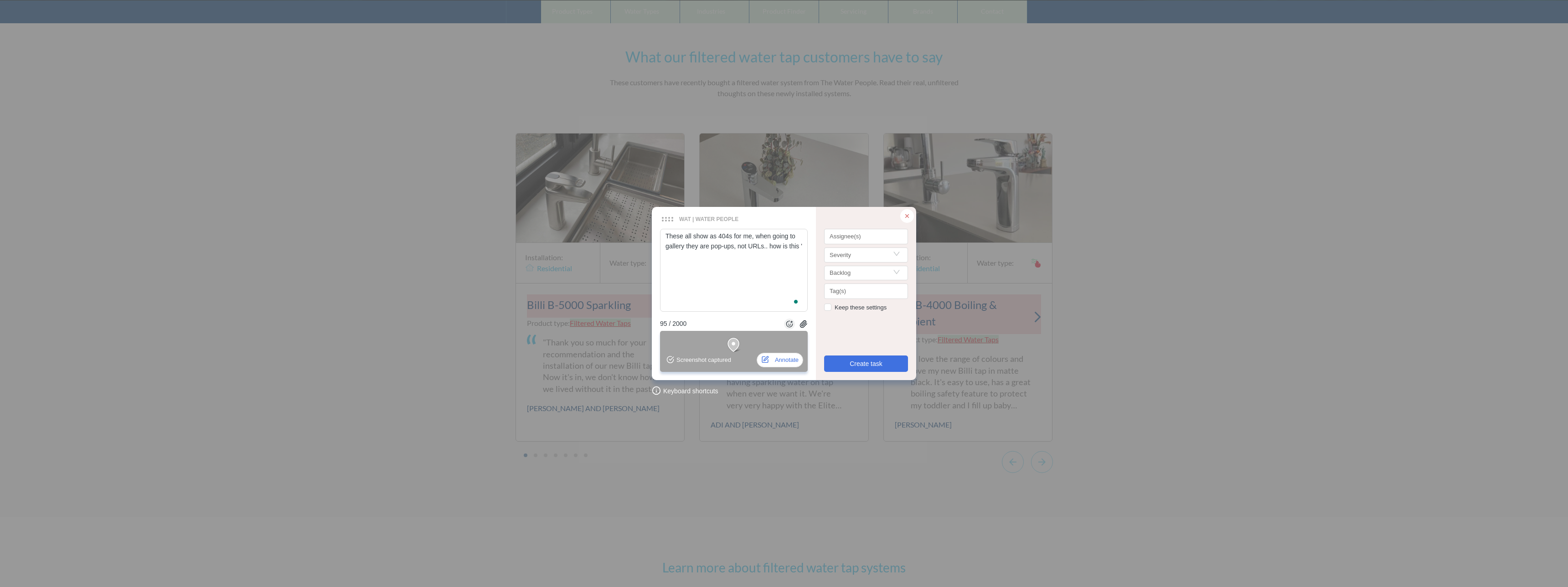
type textarea "These all show as 404s for me, when going to gallery they are pop-ups, not URLs…"
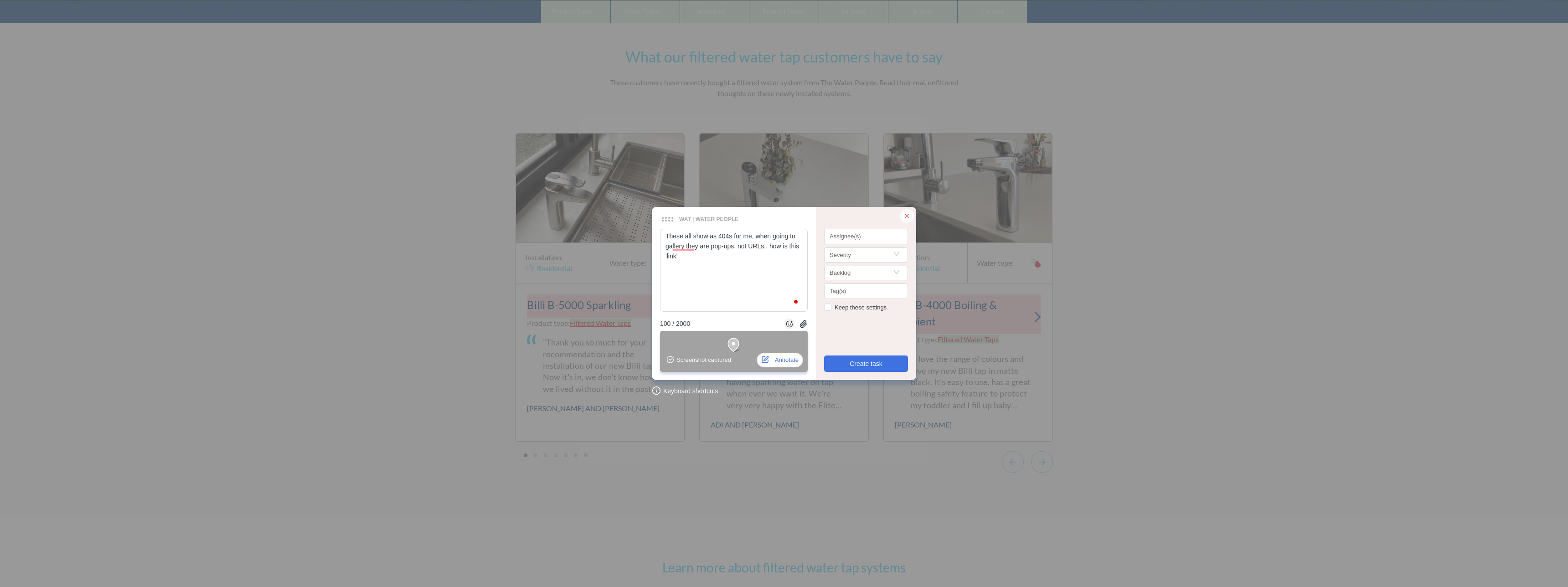
type textarea "These all show as 404s for me, when going to gallery they are pop-ups, not URLs…"
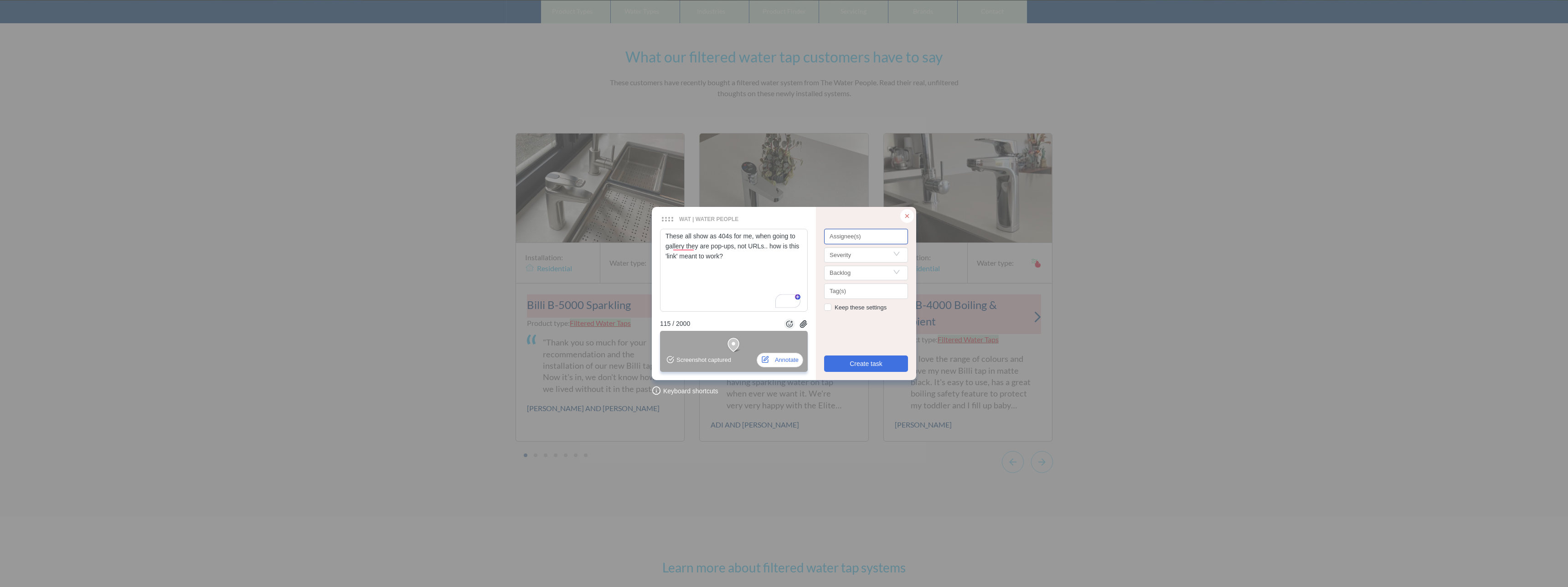
click at [887, 229] on div "Assignee(s)" at bounding box center [866, 236] width 84 height 15
click at [870, 363] on span "Create task" at bounding box center [866, 363] width 33 height 10
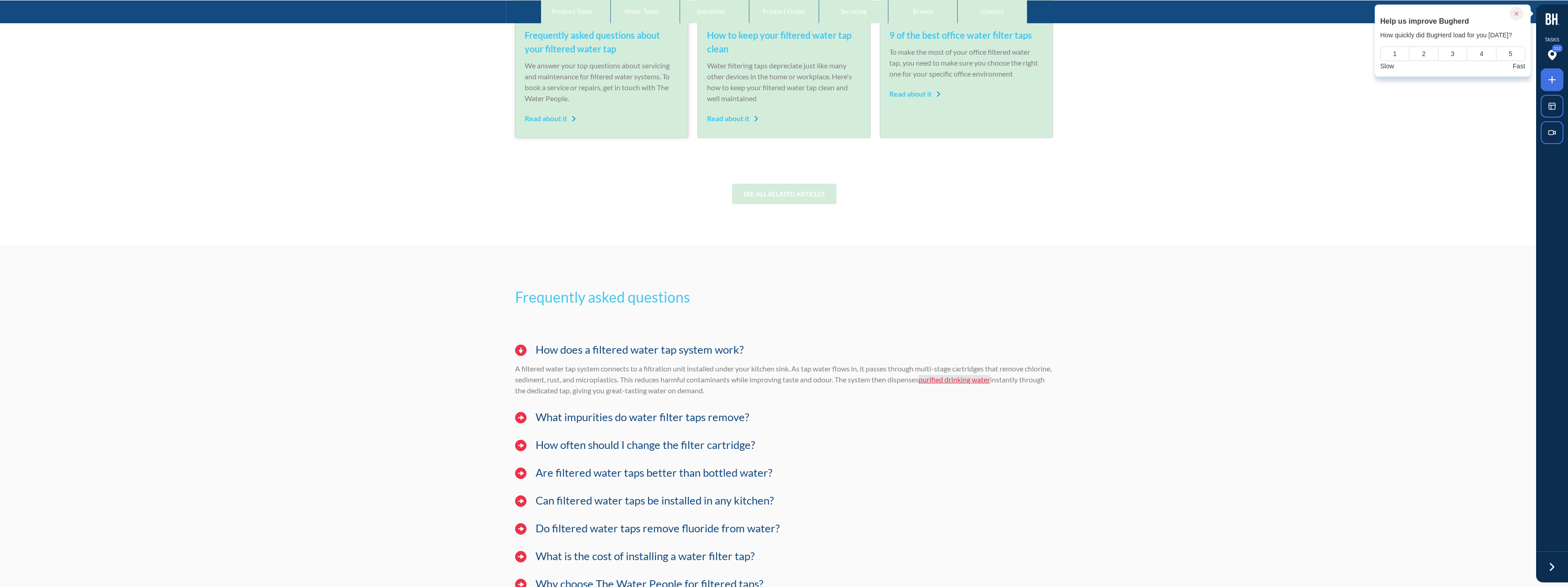
scroll to position [7366, 0]
